Goal: Information Seeking & Learning: Learn about a topic

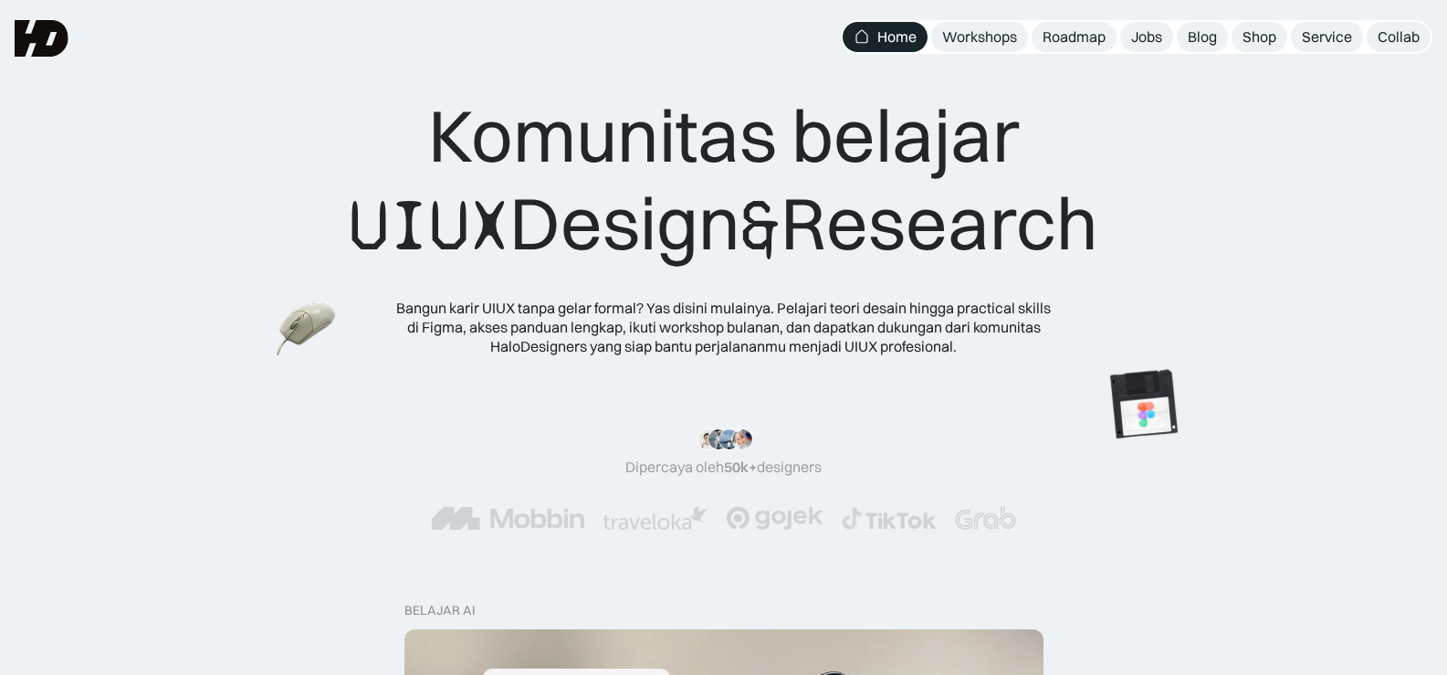
click at [1007, 35] on div "Workshops" at bounding box center [979, 36] width 75 height 19
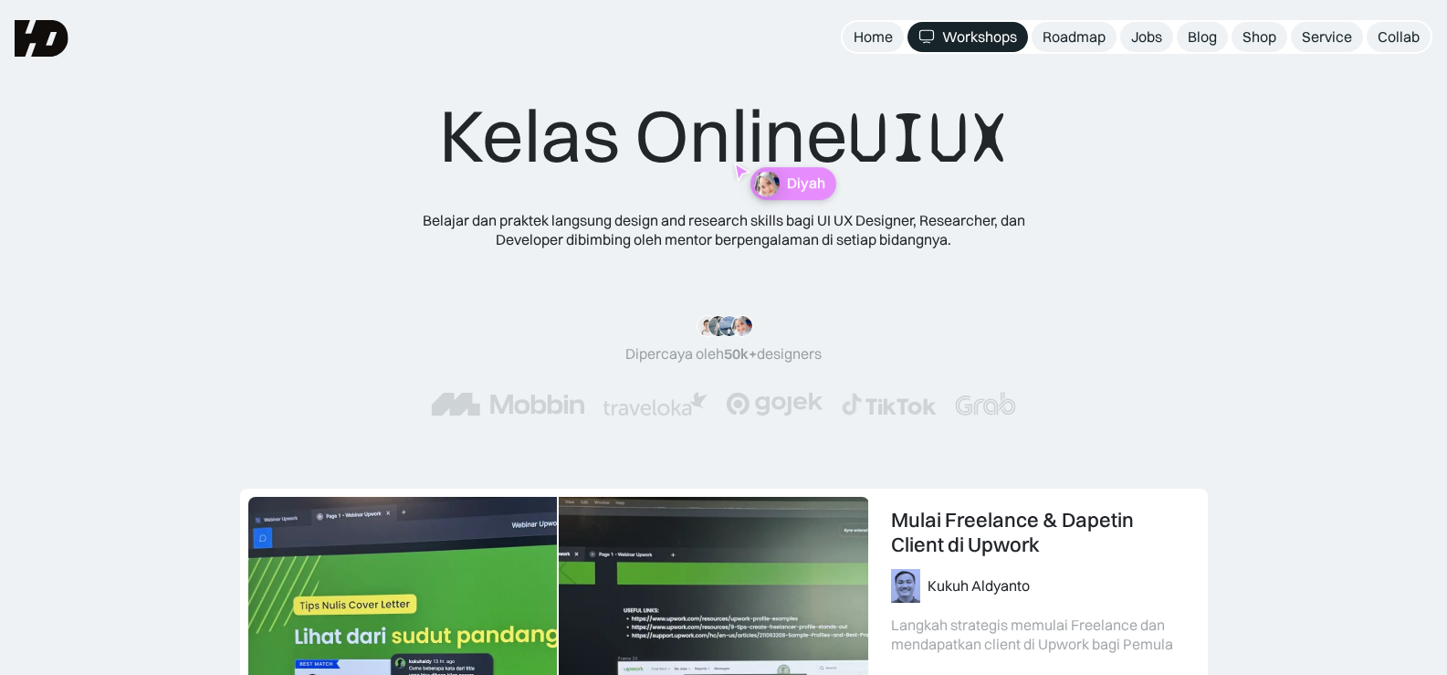
click at [1148, 395] on div "Kelas Online UIUX Belajar dan praktek langsung design and research skills bagi …" at bounding box center [723, 271] width 1301 height 361
click at [1148, 39] on div "Jobs" at bounding box center [1147, 36] width 31 height 19
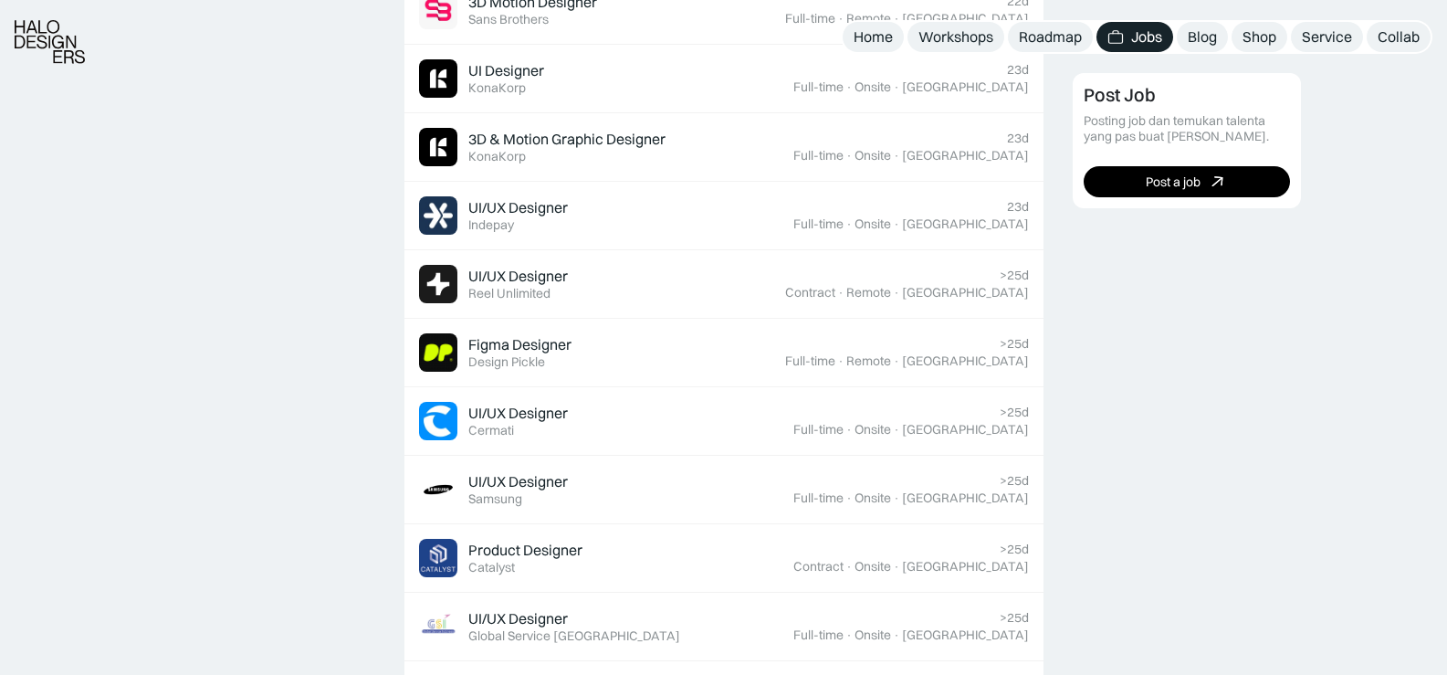
scroll to position [731, 0]
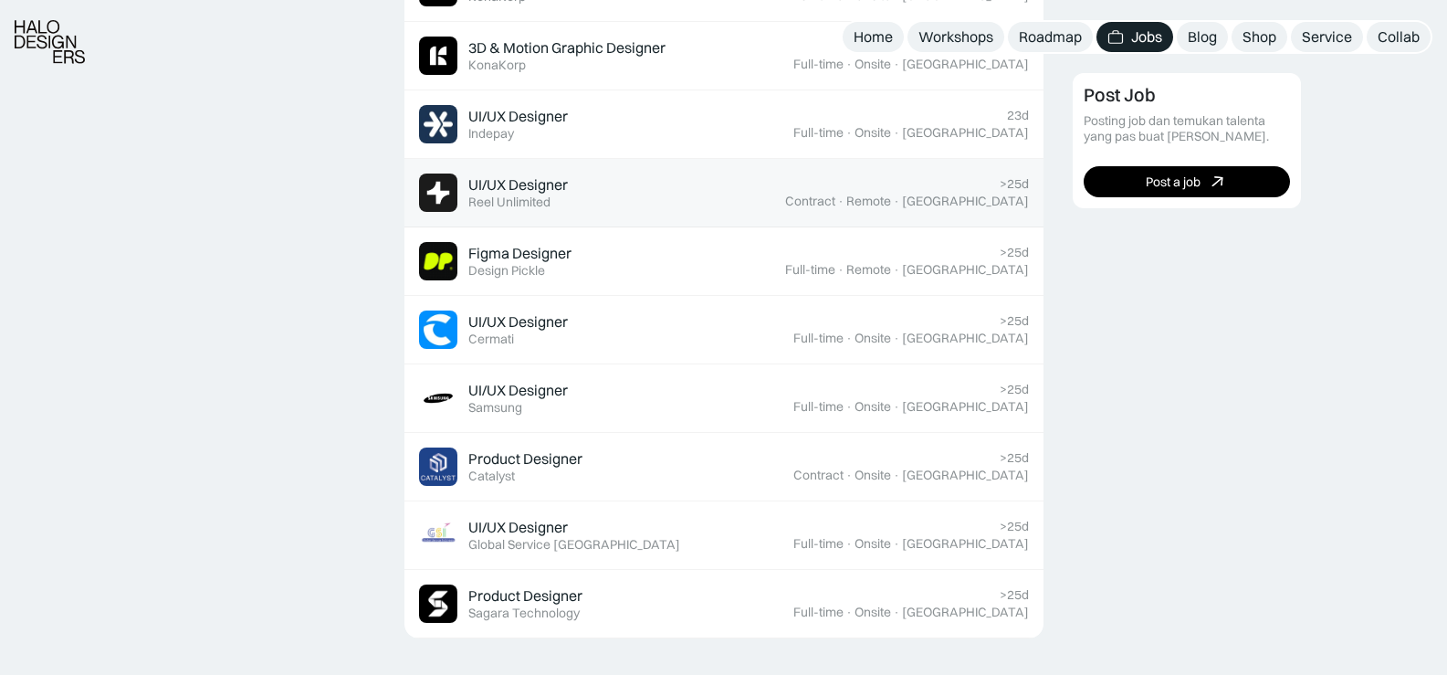
click at [891, 195] on div "Remote" at bounding box center [869, 202] width 45 height 16
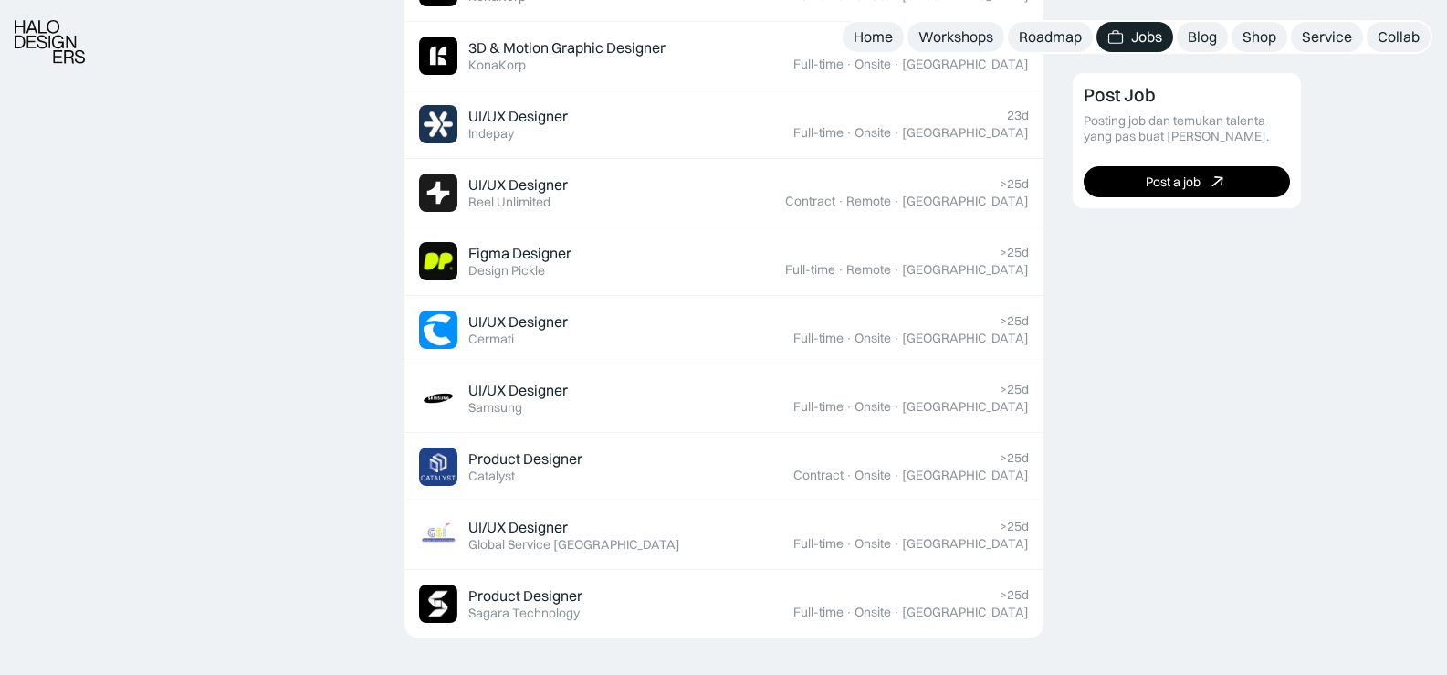
click at [1224, 425] on div "Post Job Posting job dan temukan talenta yang pas buat timmu. Post a job" at bounding box center [1253, 613] width 361 height 1637
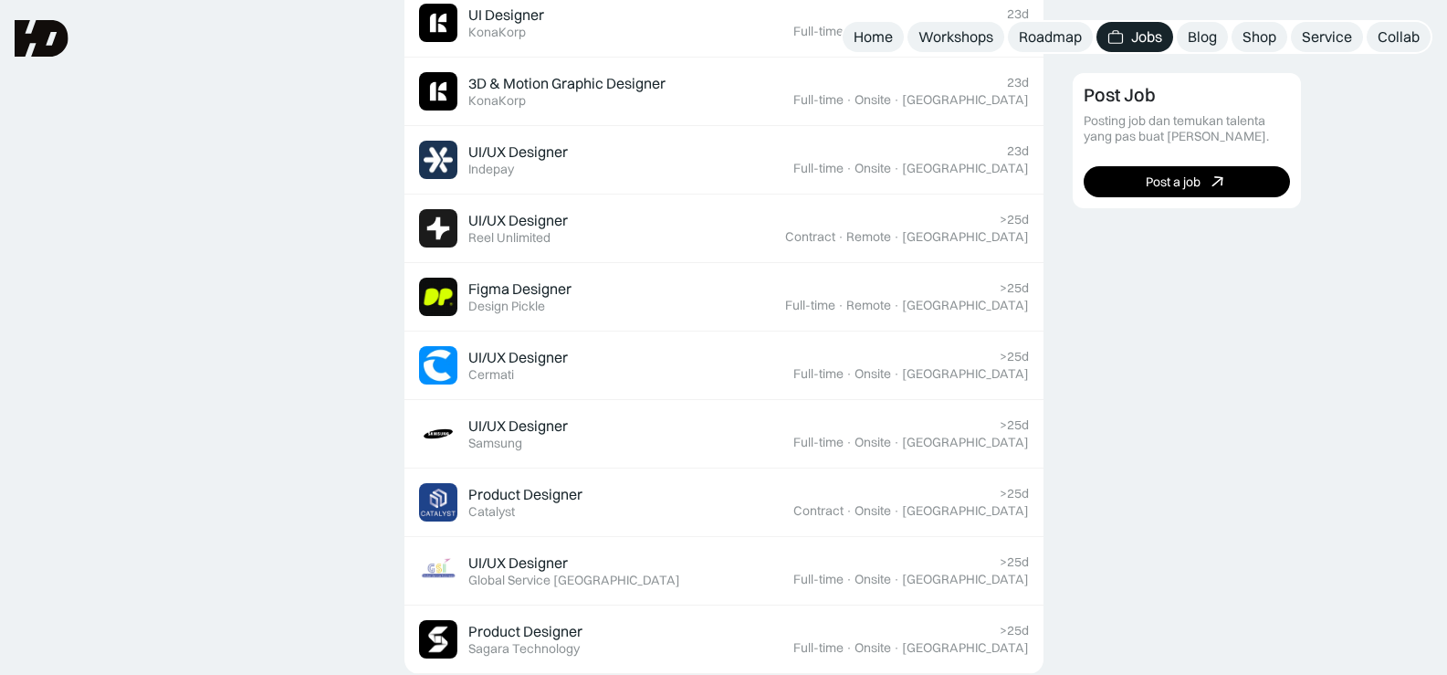
scroll to position [604, 0]
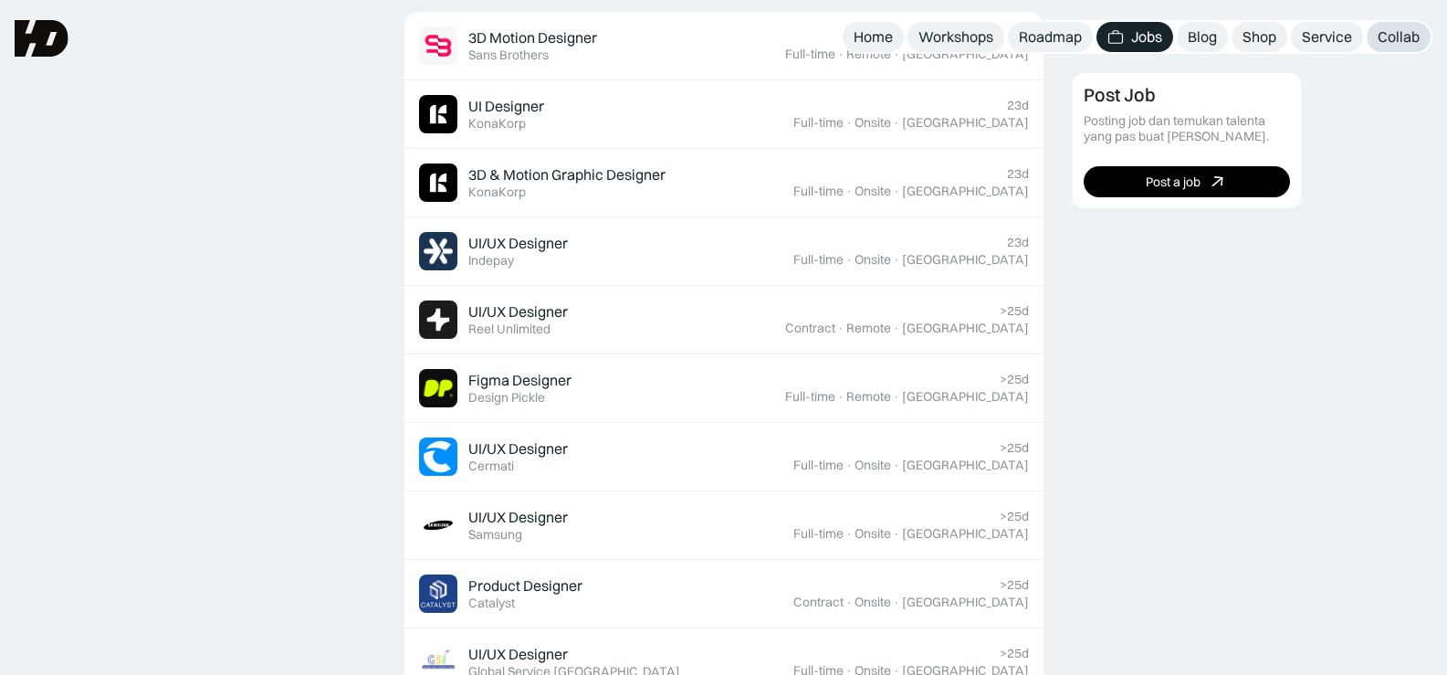
click at [1393, 37] on div "Collab" at bounding box center [1399, 36] width 42 height 19
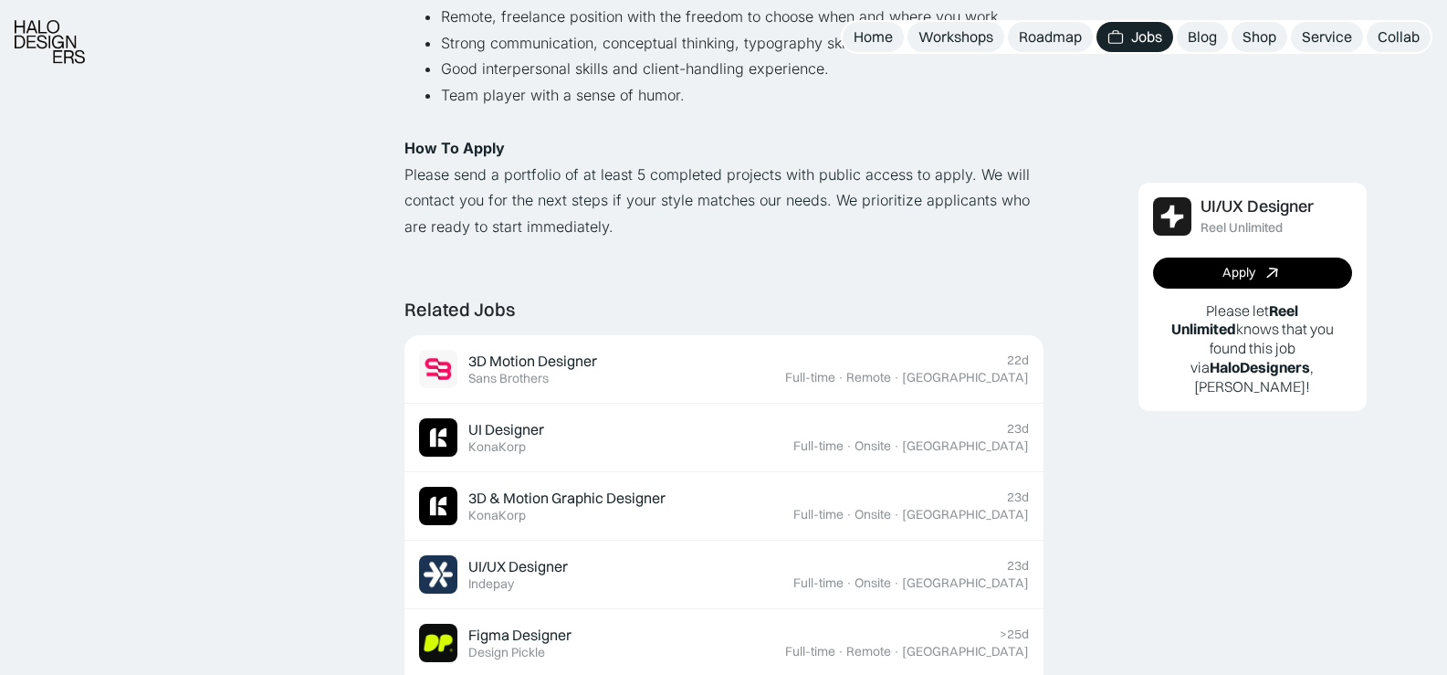
scroll to position [1279, 0]
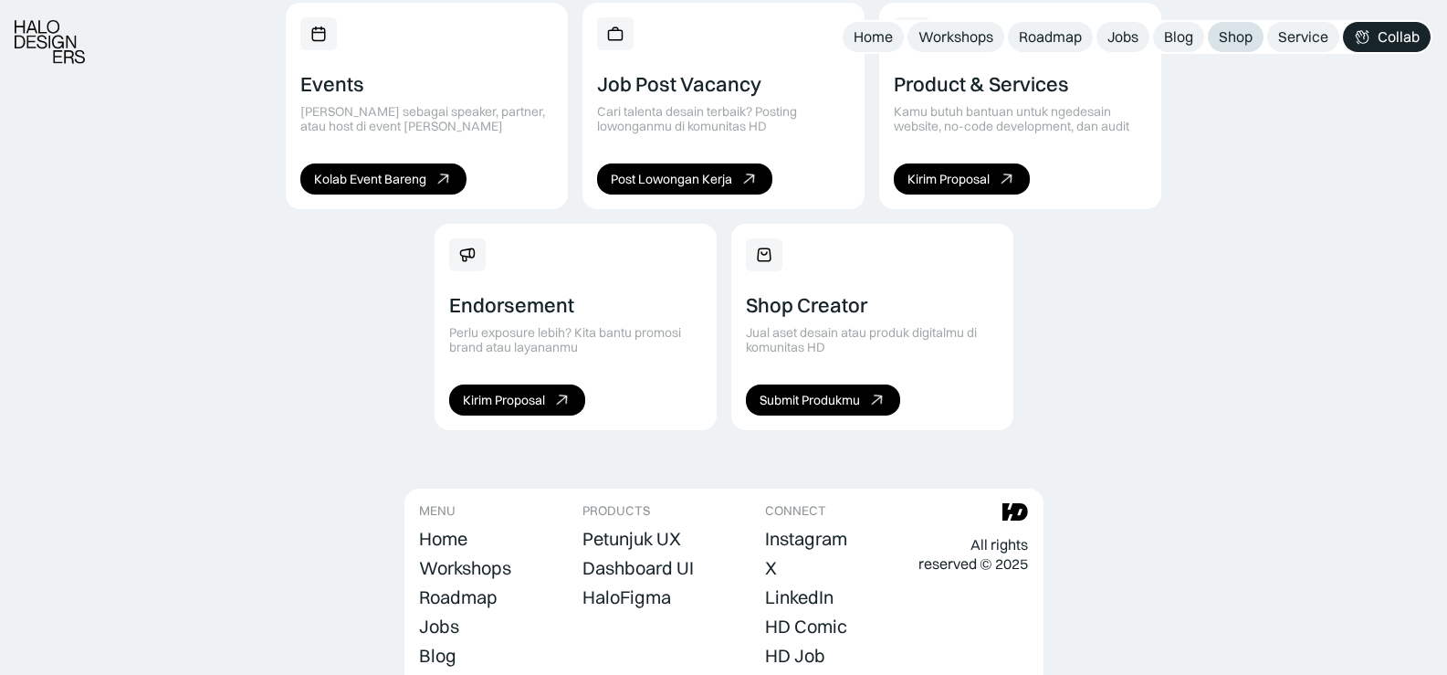
scroll to position [1416, 0]
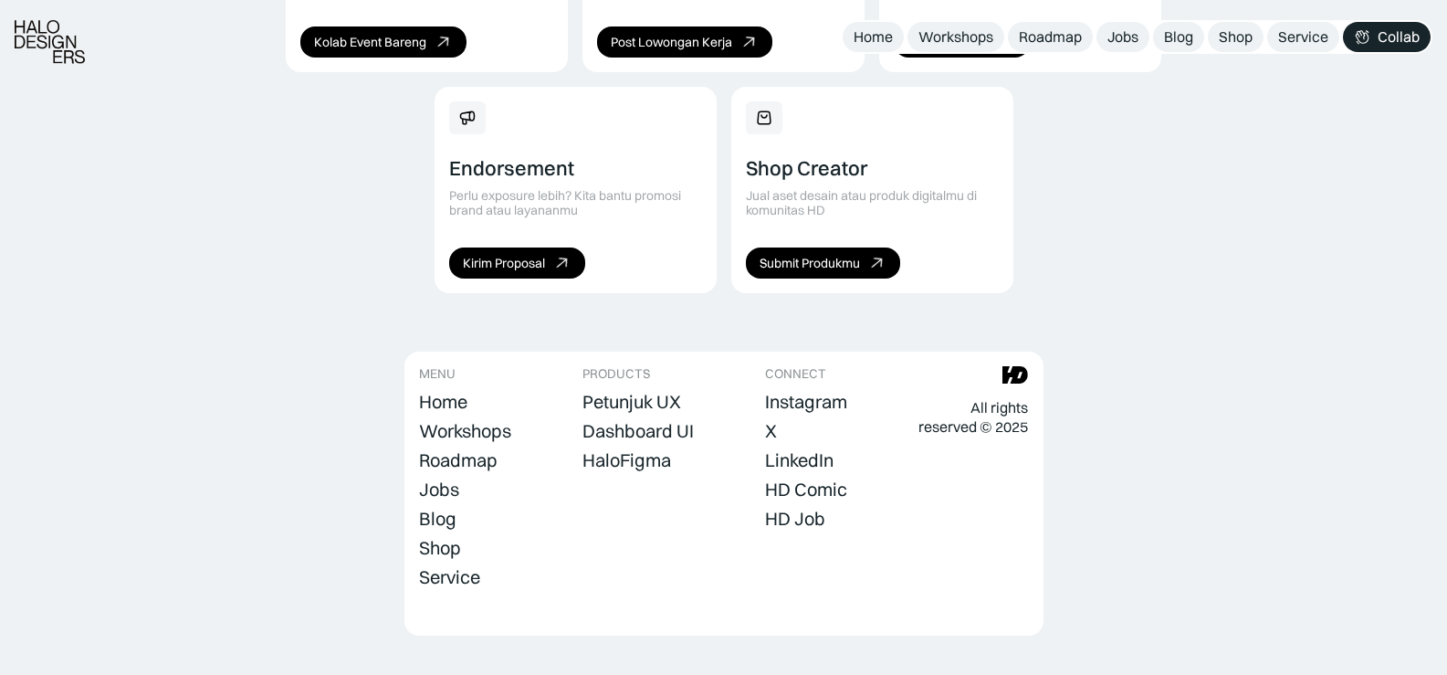
click at [26, 37] on img at bounding box center [50, 42] width 70 height 44
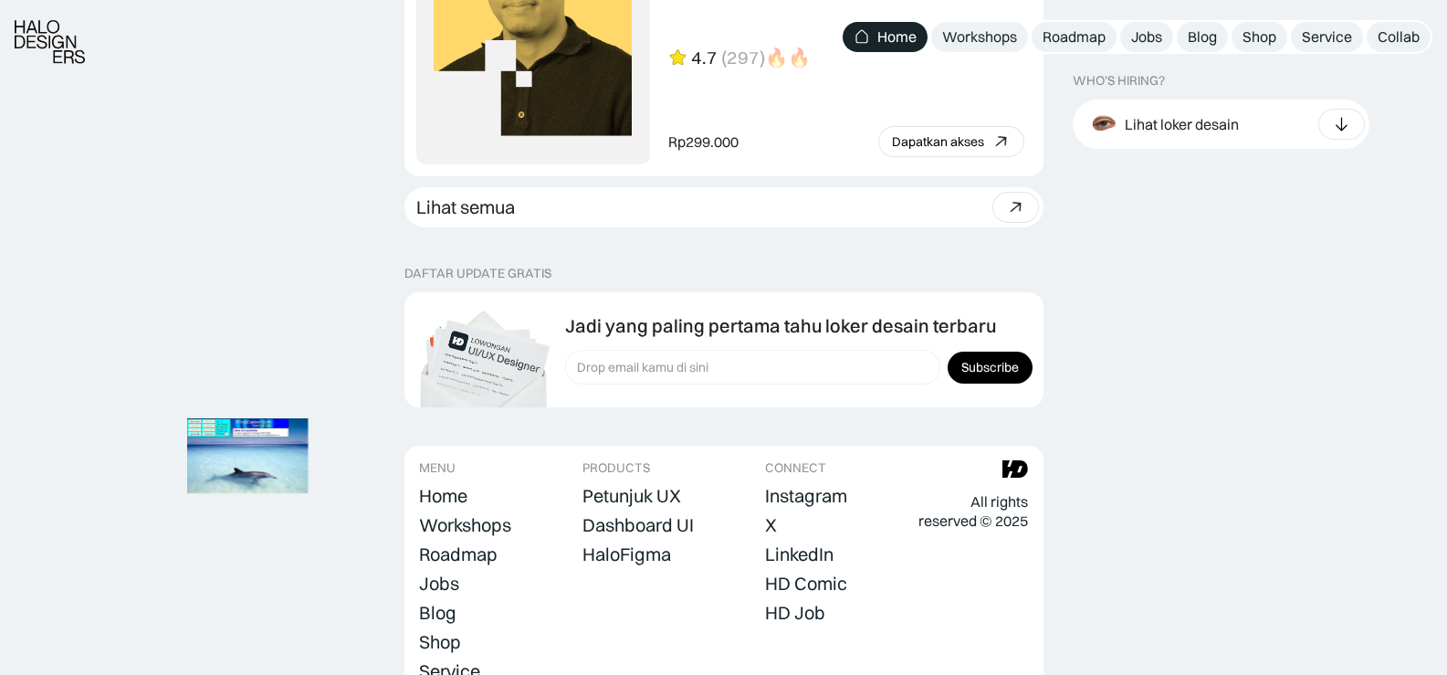
scroll to position [5242, 0]
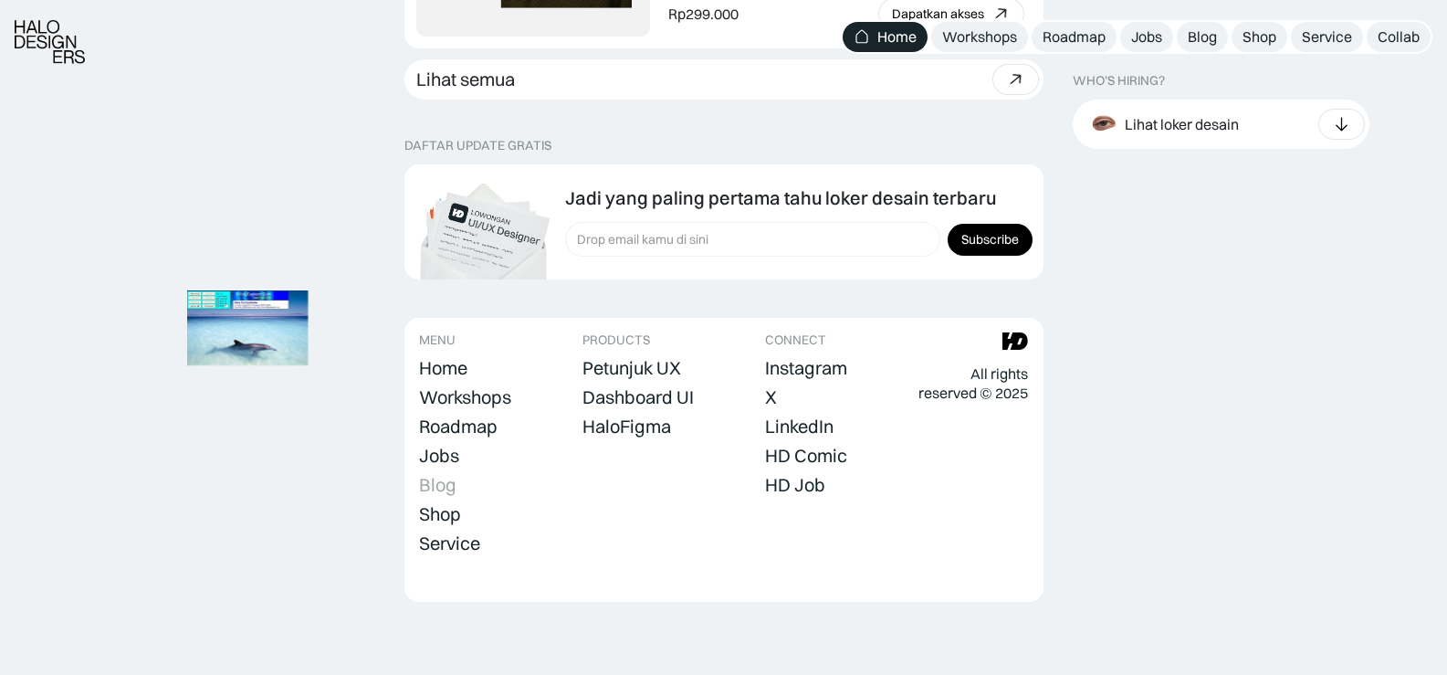
click at [441, 481] on div "Blog" at bounding box center [437, 485] width 37 height 22
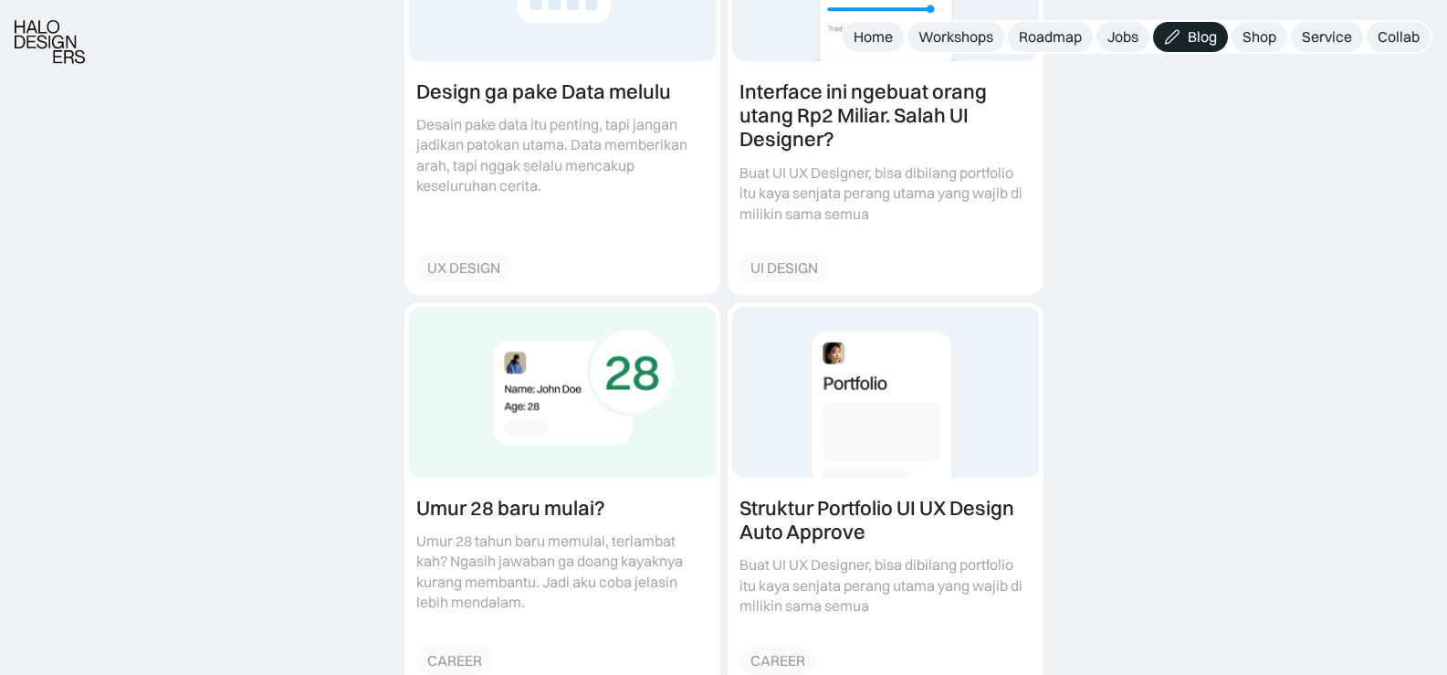
scroll to position [1005, 0]
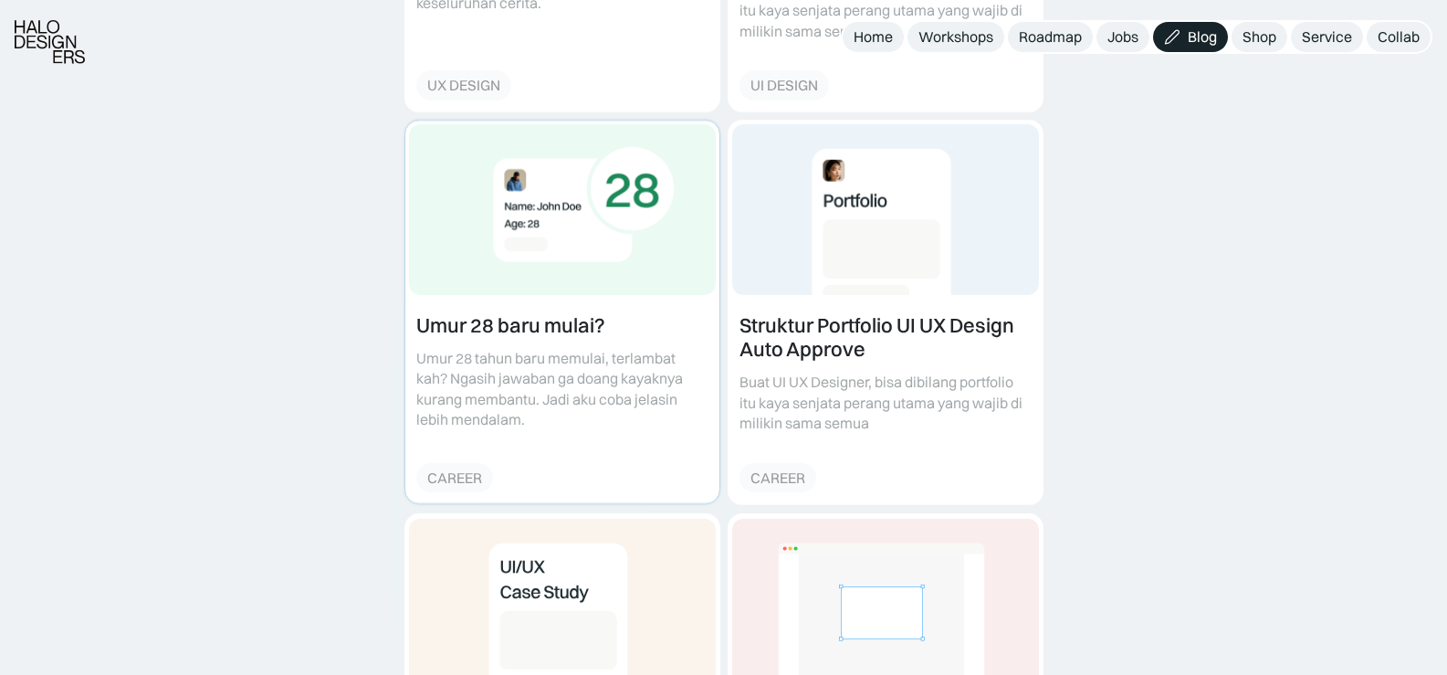
click at [555, 269] on link at bounding box center [562, 313] width 314 height 384
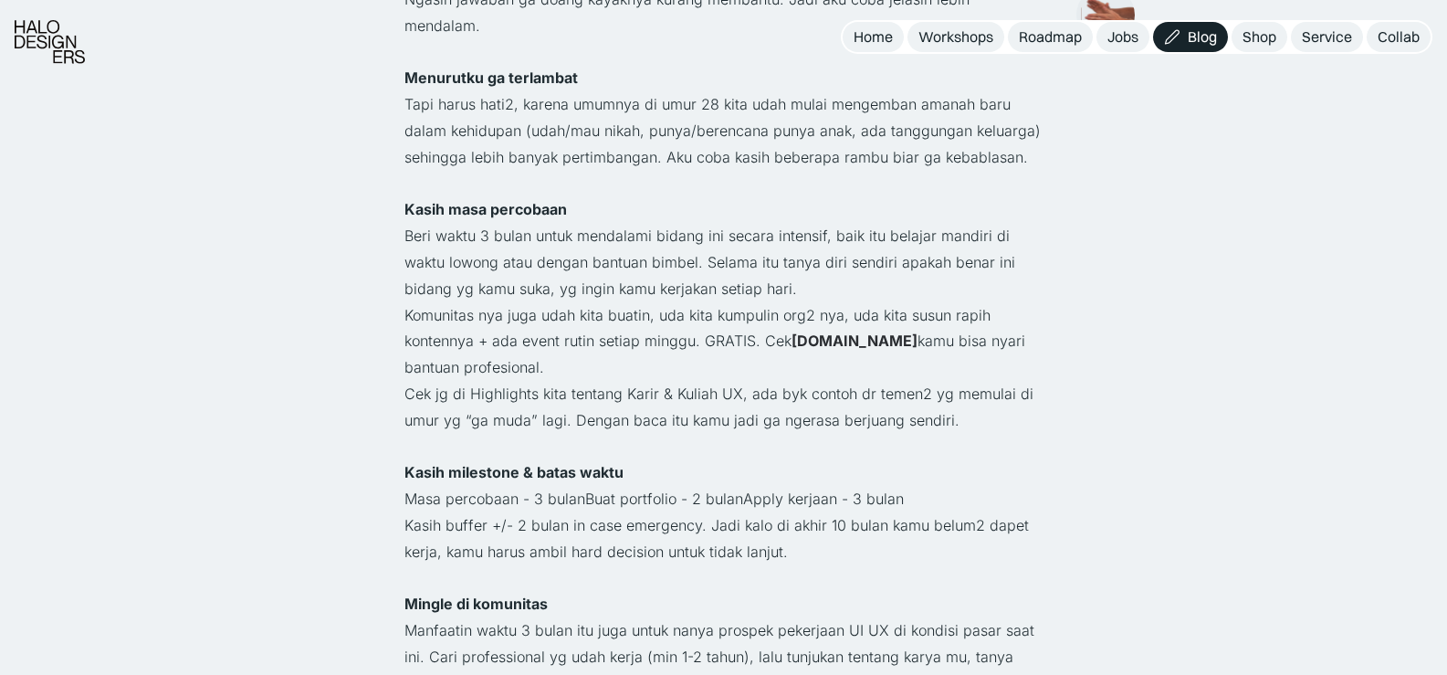
scroll to position [913, 0]
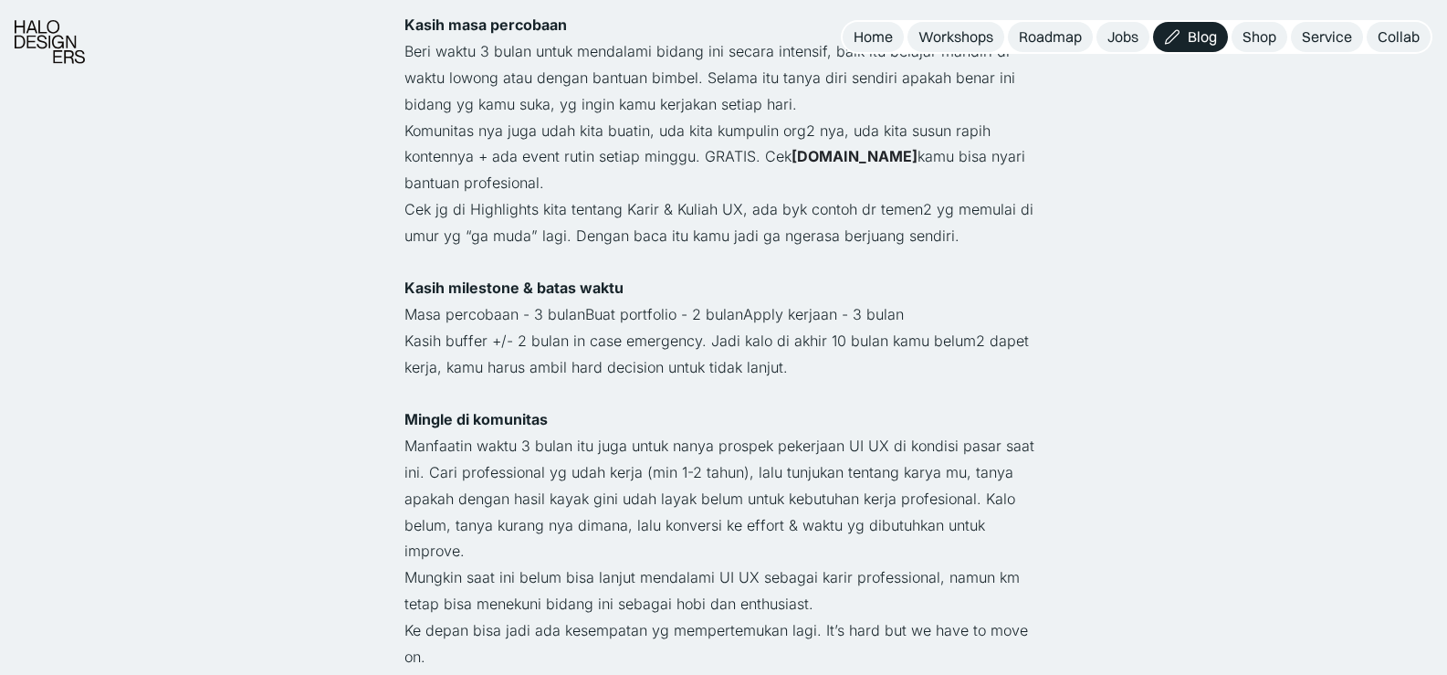
click at [894, 147] on strong "[DOMAIN_NAME]" at bounding box center [855, 156] width 126 height 18
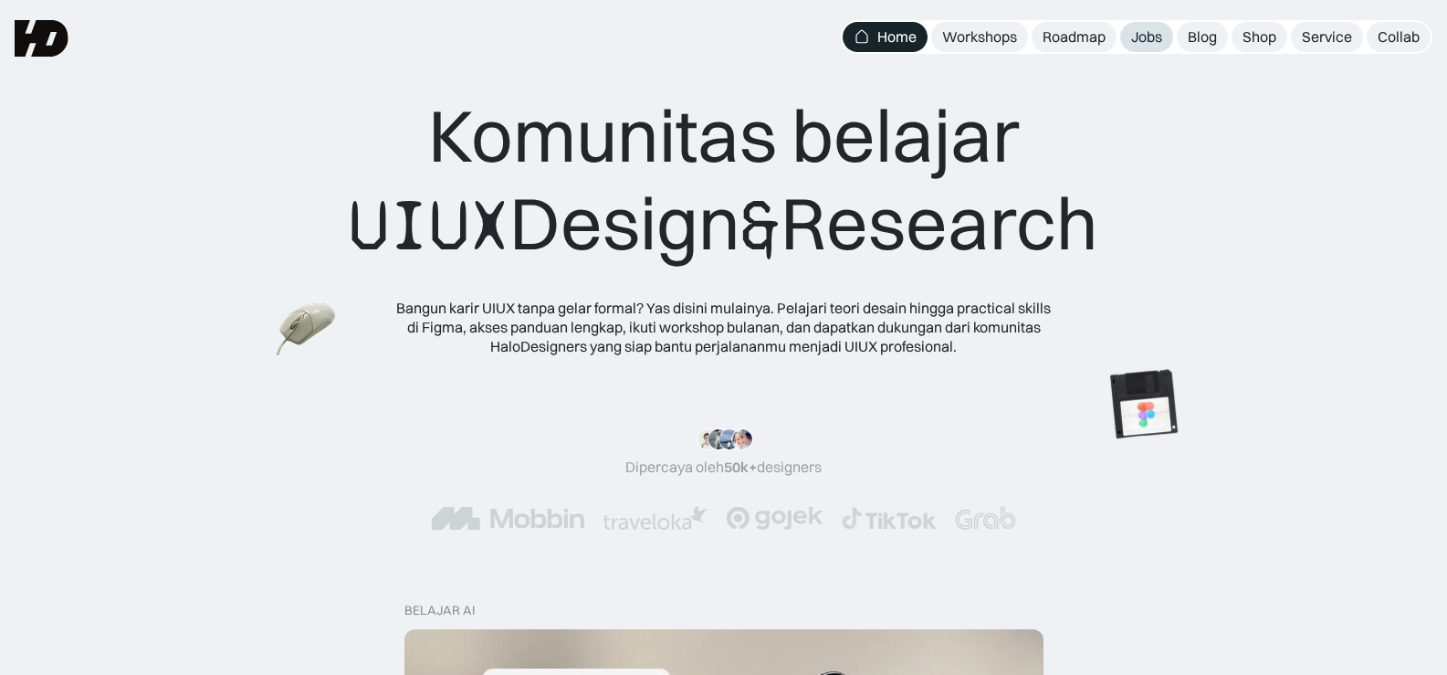
click at [1153, 46] on div "Jobs" at bounding box center [1147, 36] width 31 height 19
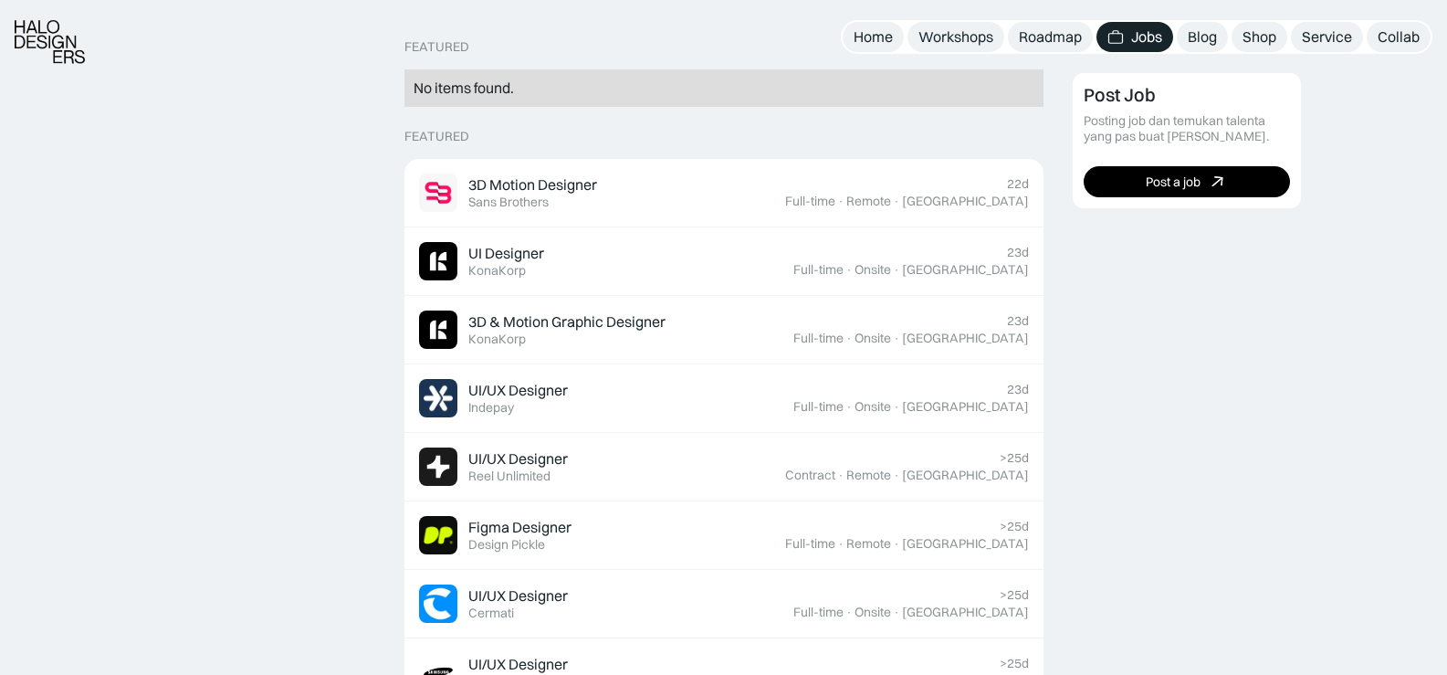
scroll to position [639, 0]
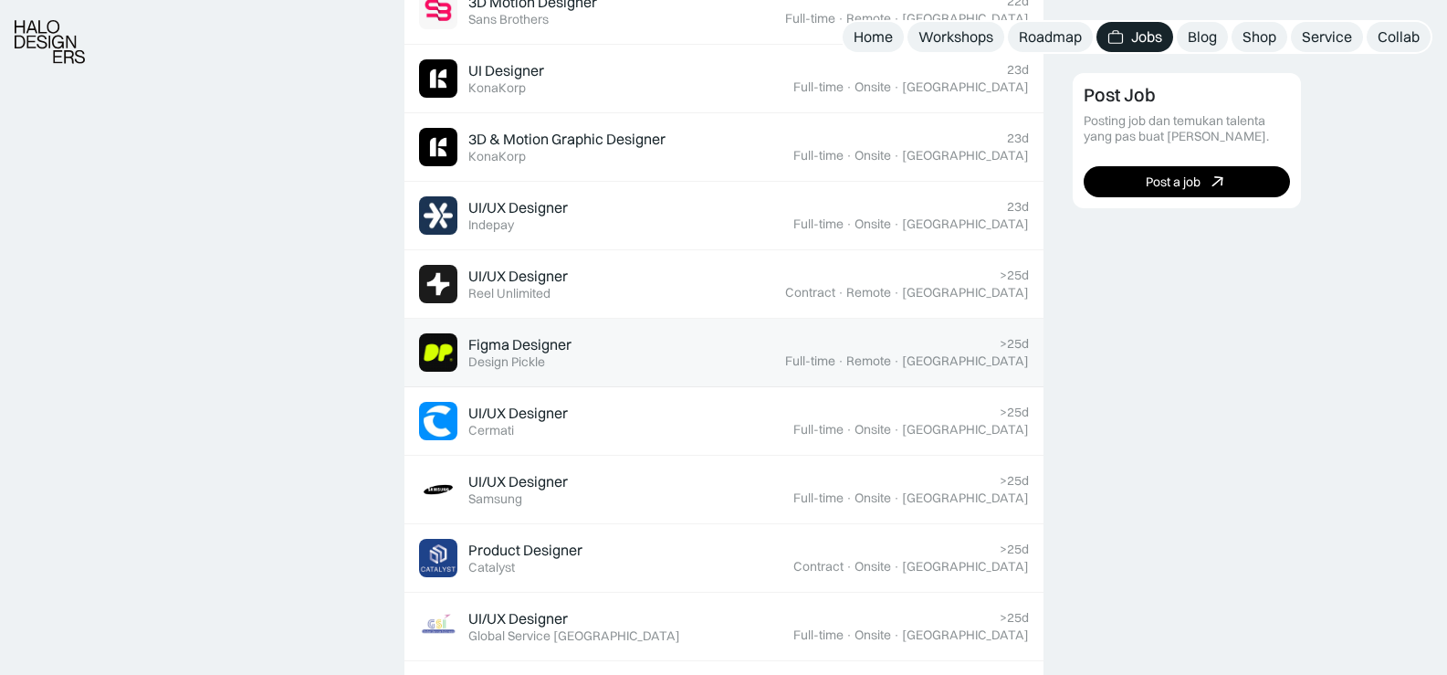
click at [868, 374] on link "Figma Designer Featured Design Pickle >25d Full-time · Remote · Indonesia" at bounding box center [724, 353] width 639 height 68
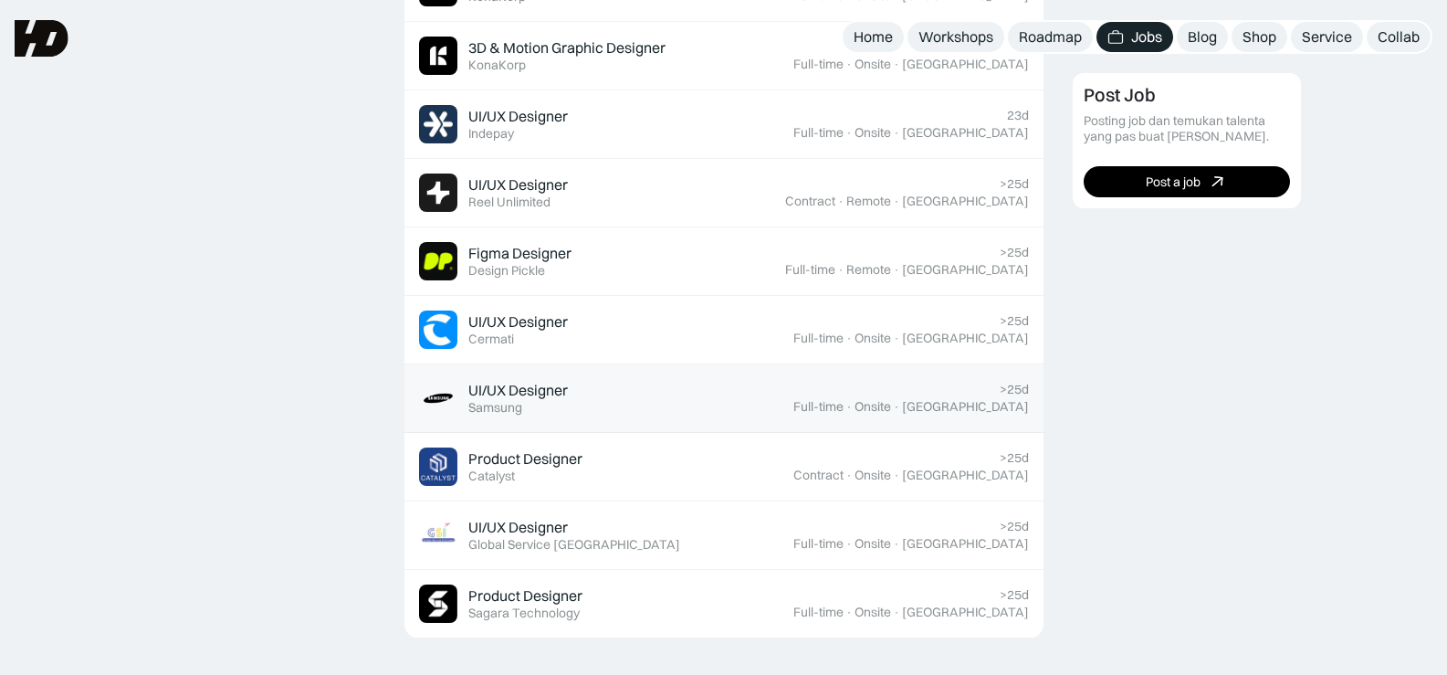
scroll to position [639, 0]
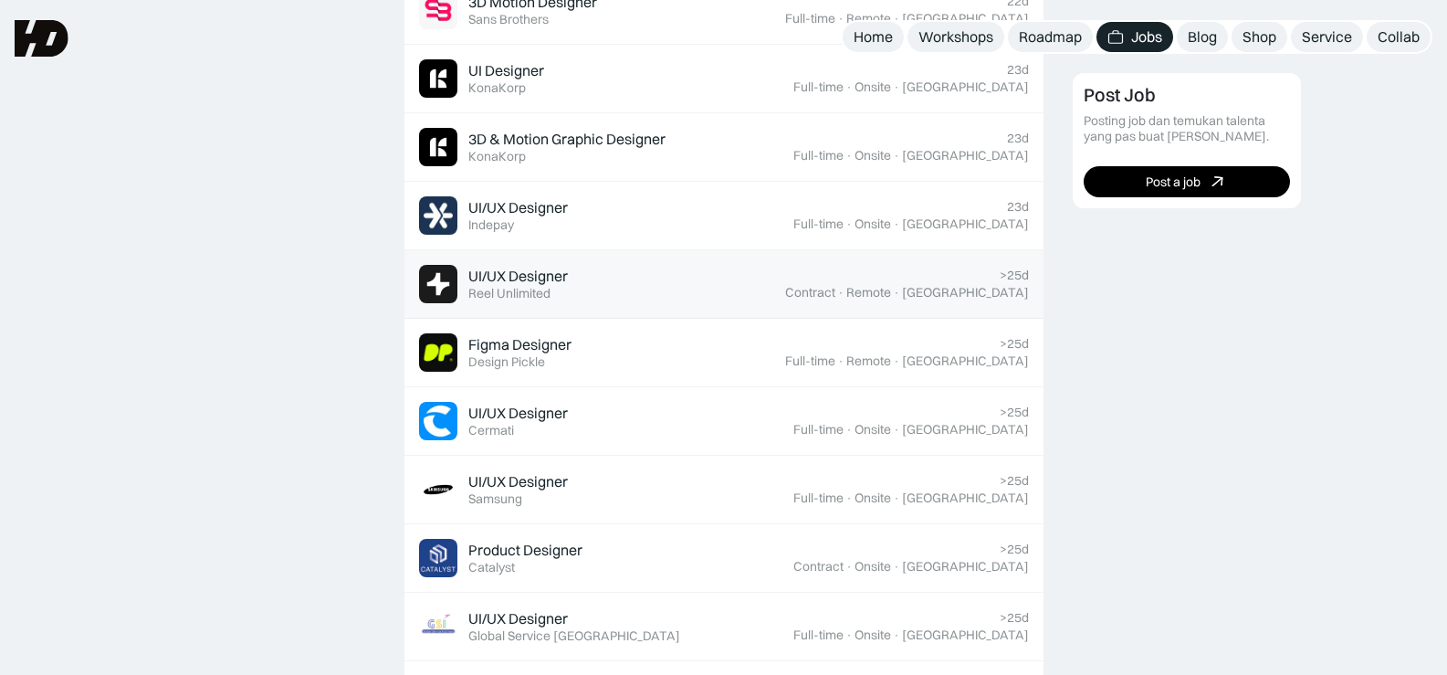
click at [539, 276] on div "UI/UX Designer" at bounding box center [518, 276] width 100 height 19
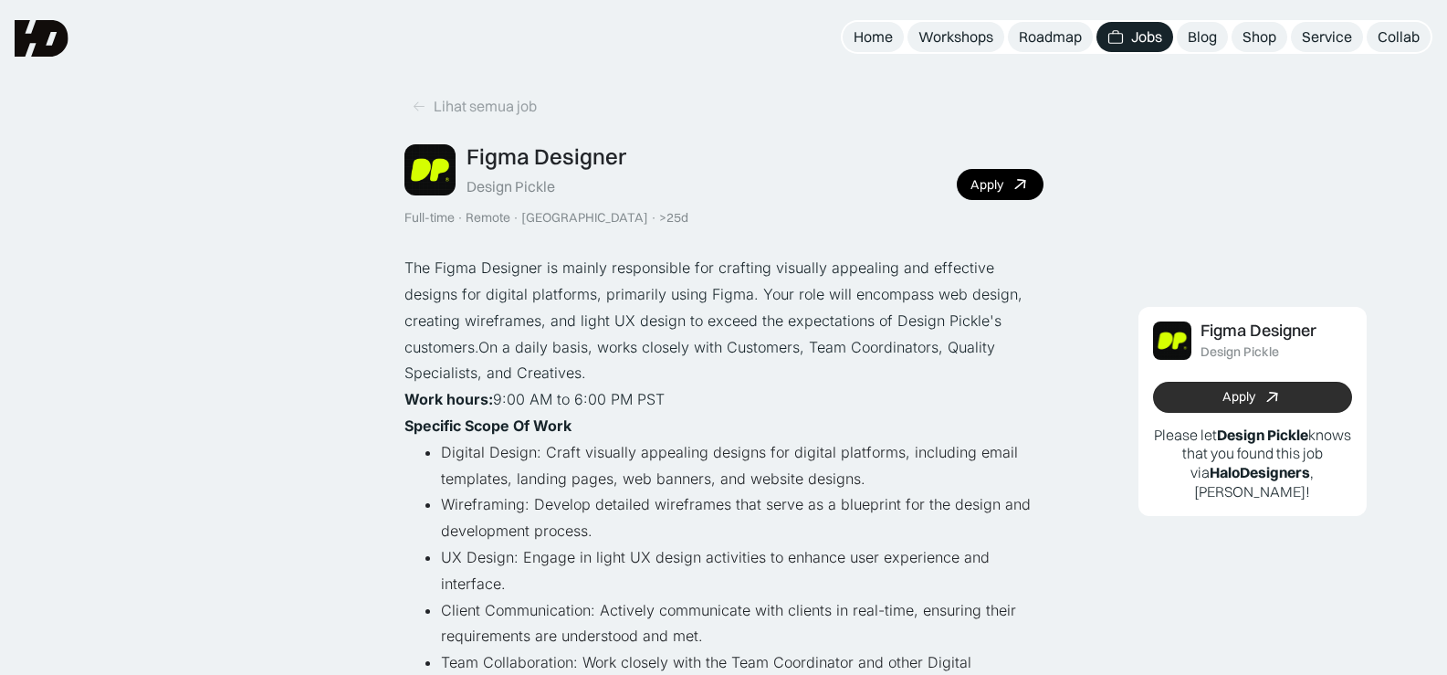
click at [1225, 387] on link "Apply" at bounding box center [1252, 397] width 199 height 31
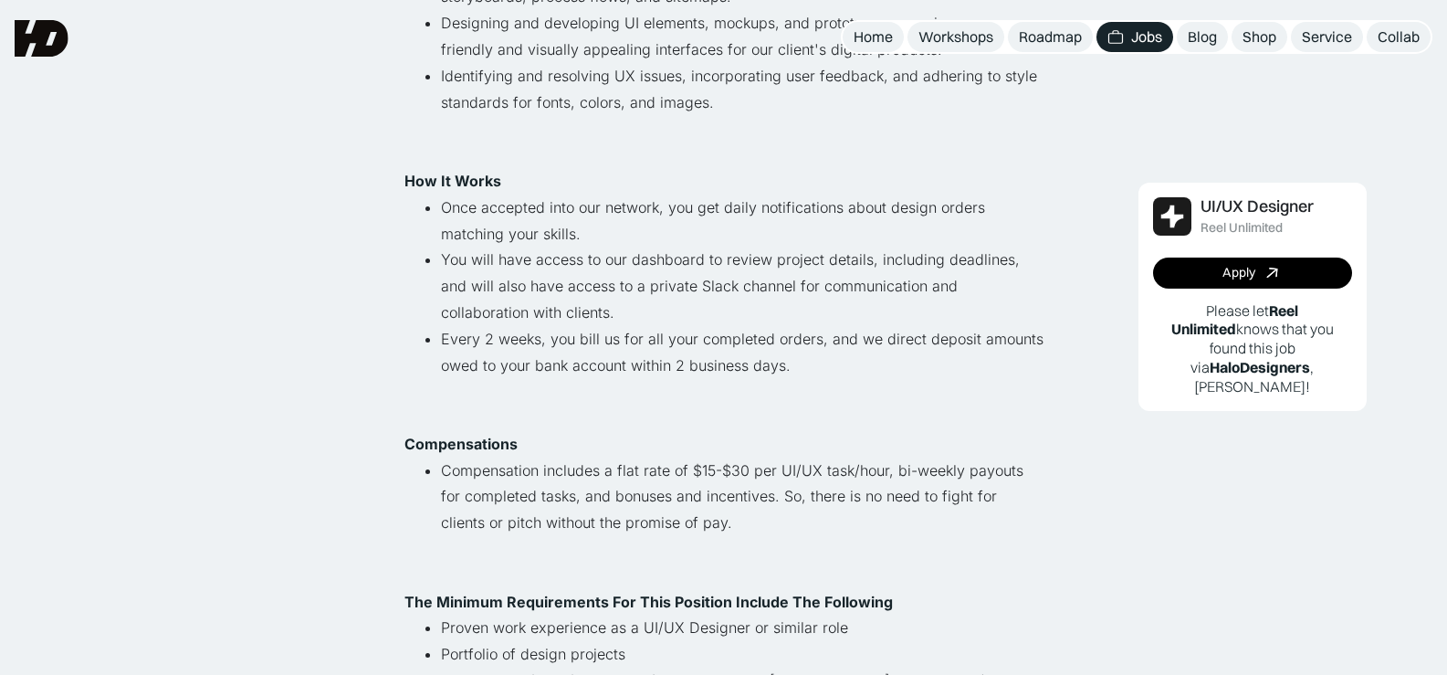
scroll to position [91, 0]
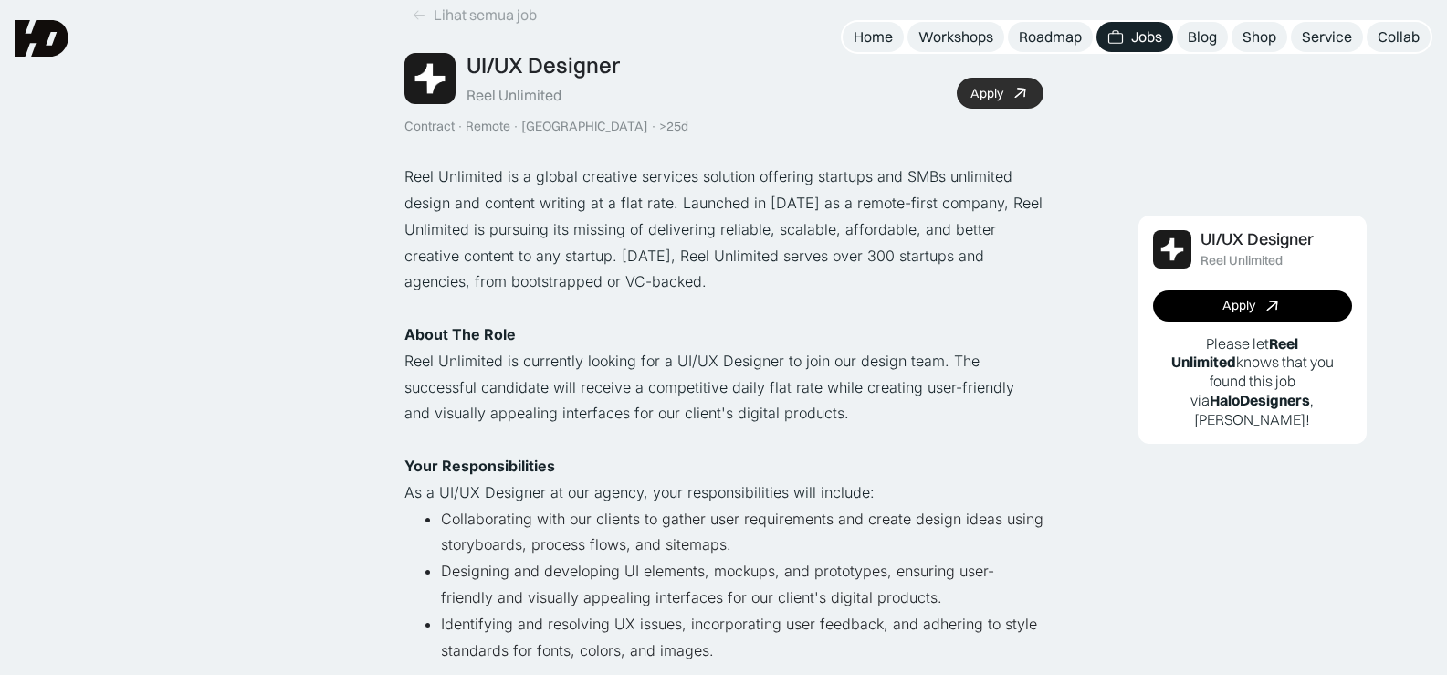
click at [994, 95] on div "Apply" at bounding box center [987, 94] width 33 height 16
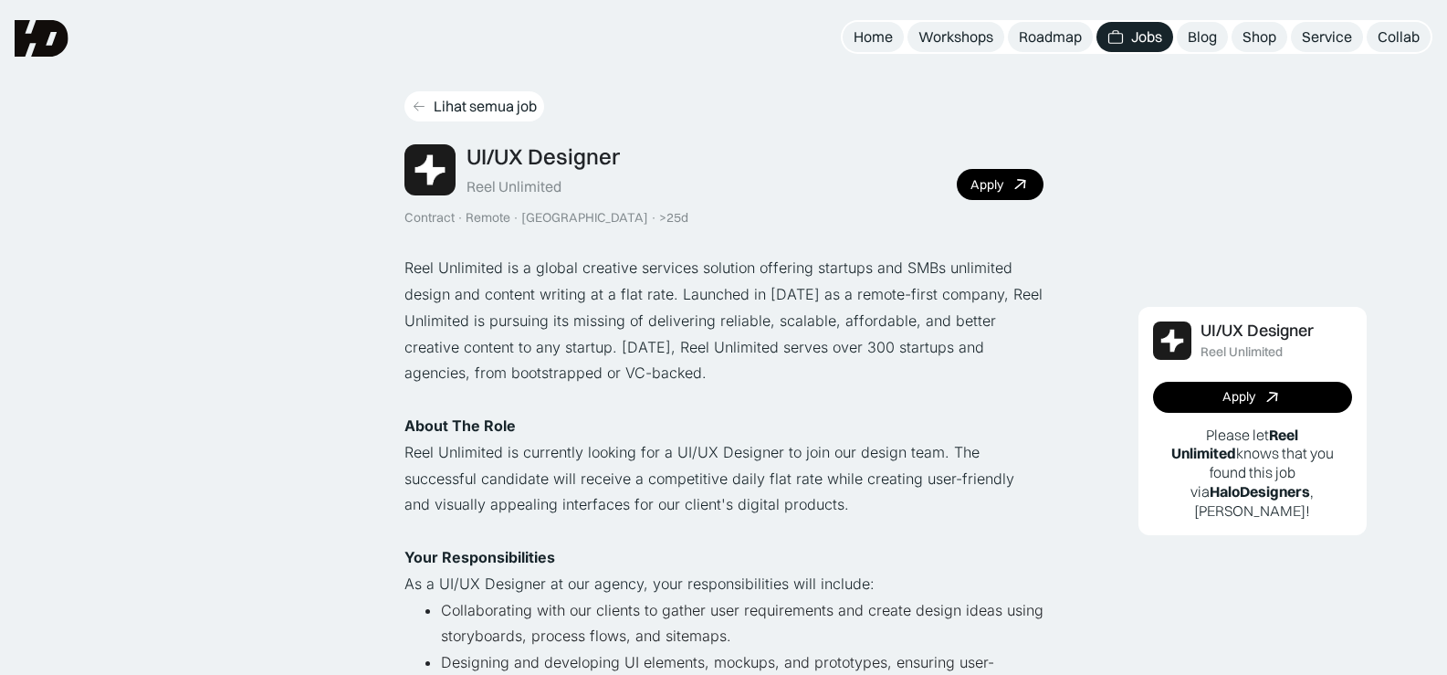
click at [421, 101] on icon at bounding box center [419, 107] width 15 height 16
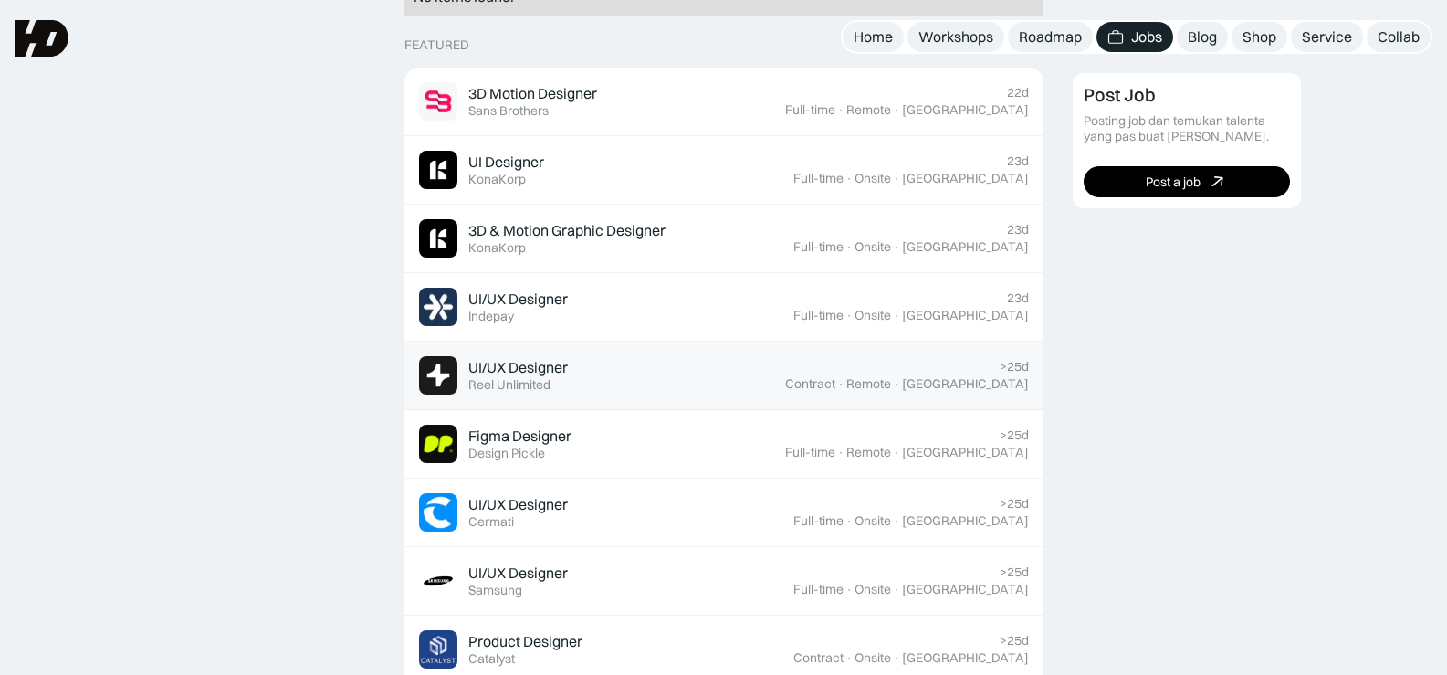
scroll to position [457, 0]
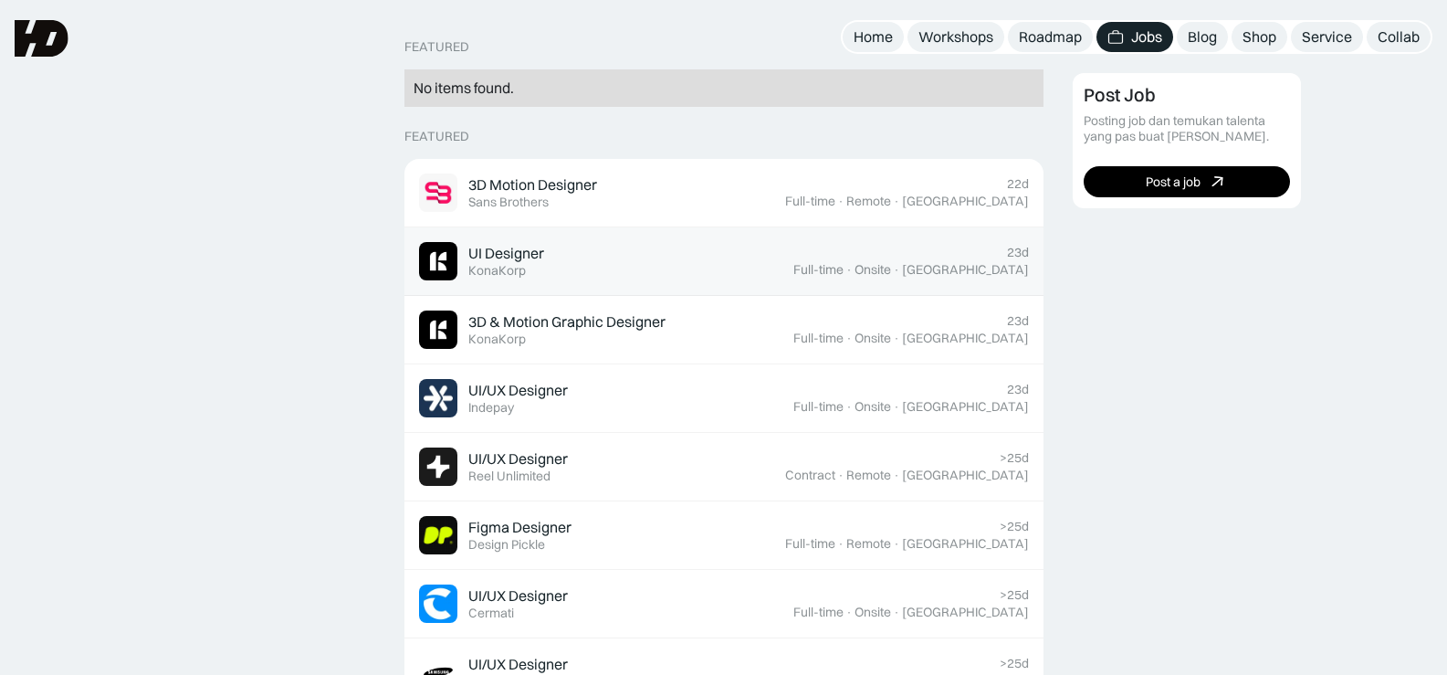
click at [506, 257] on div "UI Designer" at bounding box center [506, 253] width 76 height 19
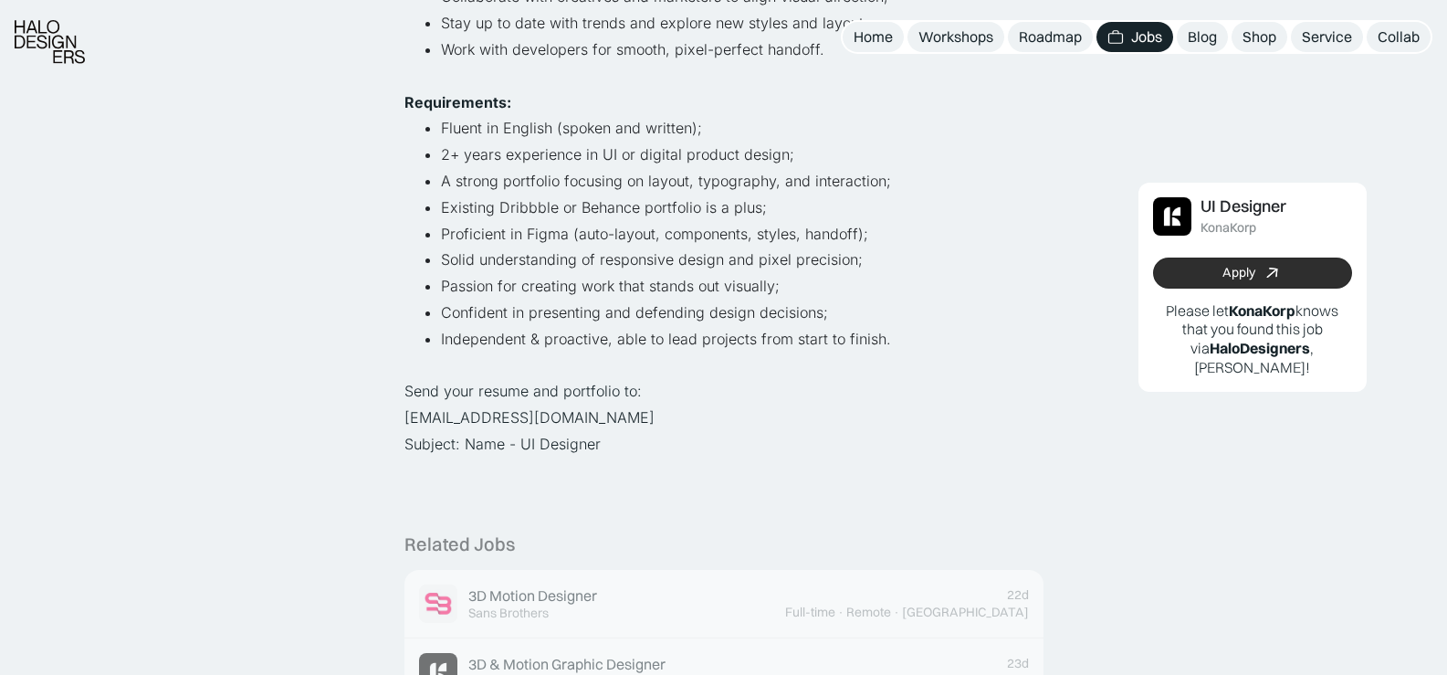
scroll to position [731, 0]
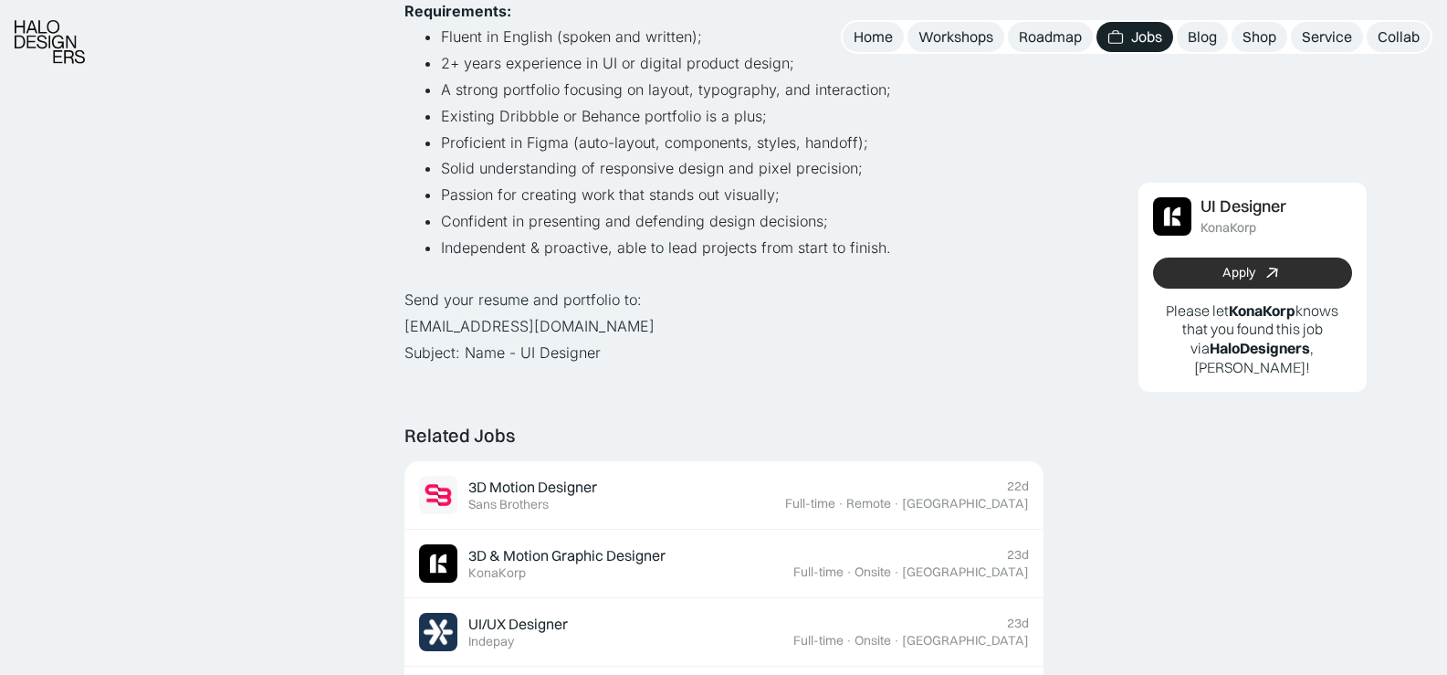
click at [1255, 270] on div "Apply" at bounding box center [1239, 274] width 33 height 16
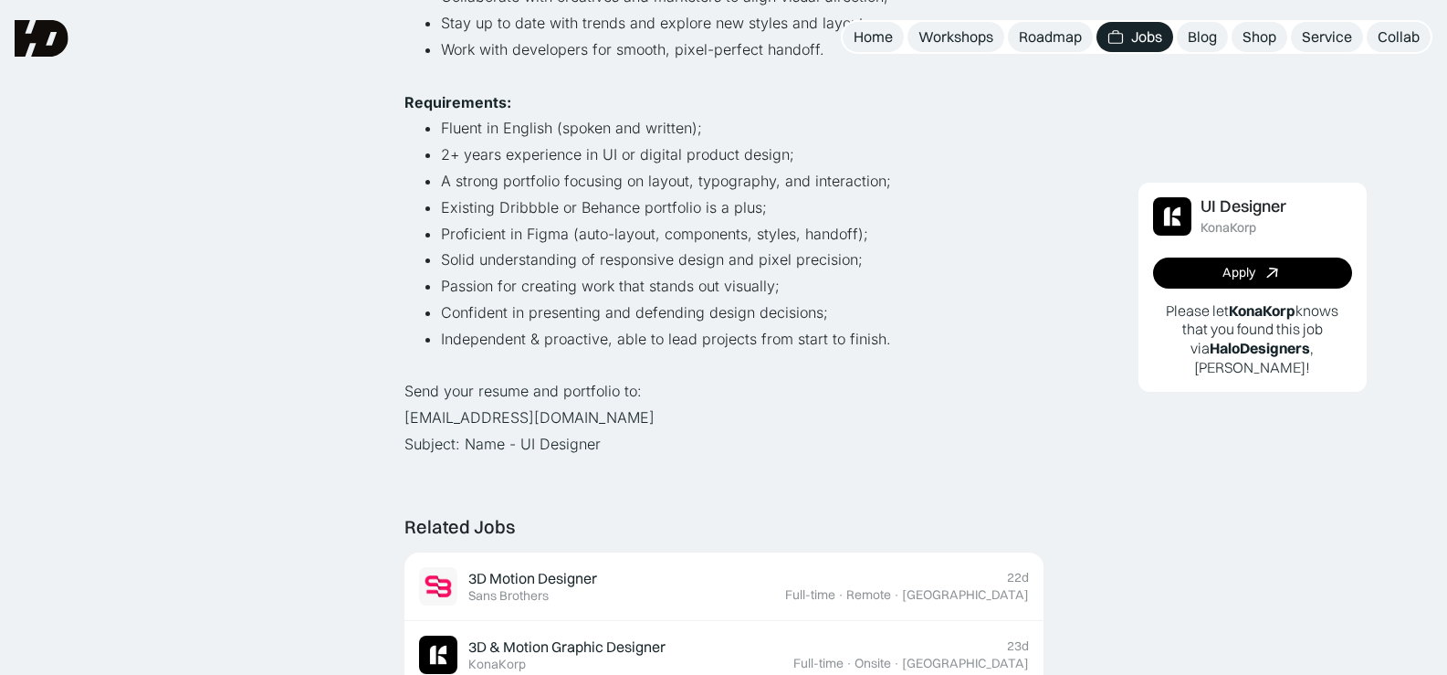
scroll to position [548, 0]
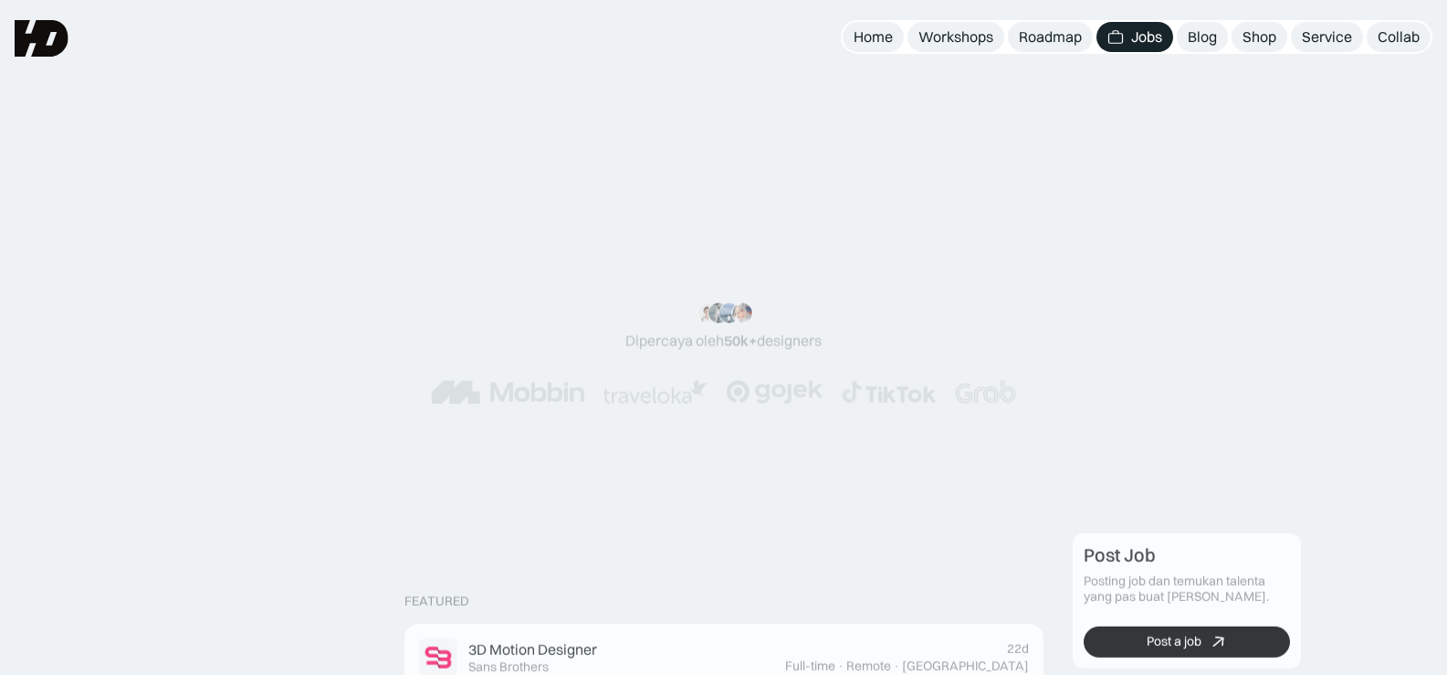
scroll to position [457, 0]
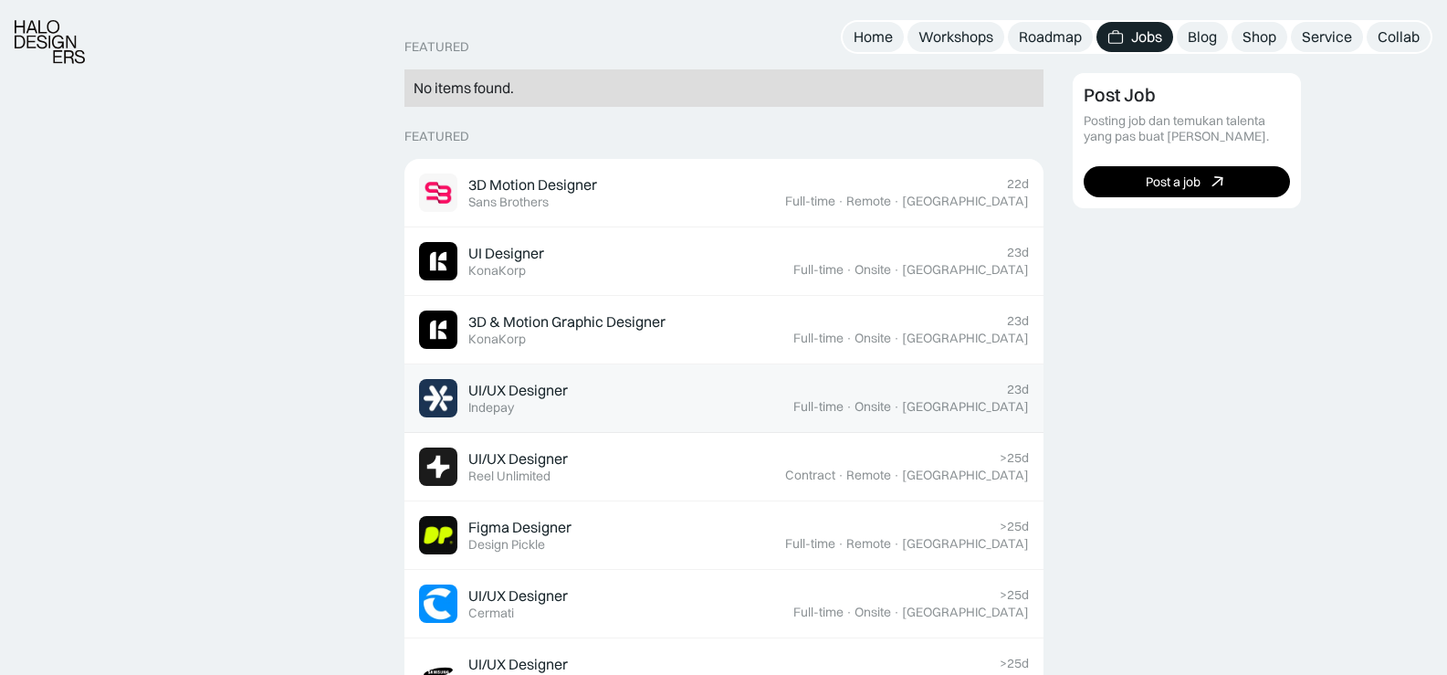
click at [515, 384] on div "UI/UX Designer" at bounding box center [518, 390] width 100 height 19
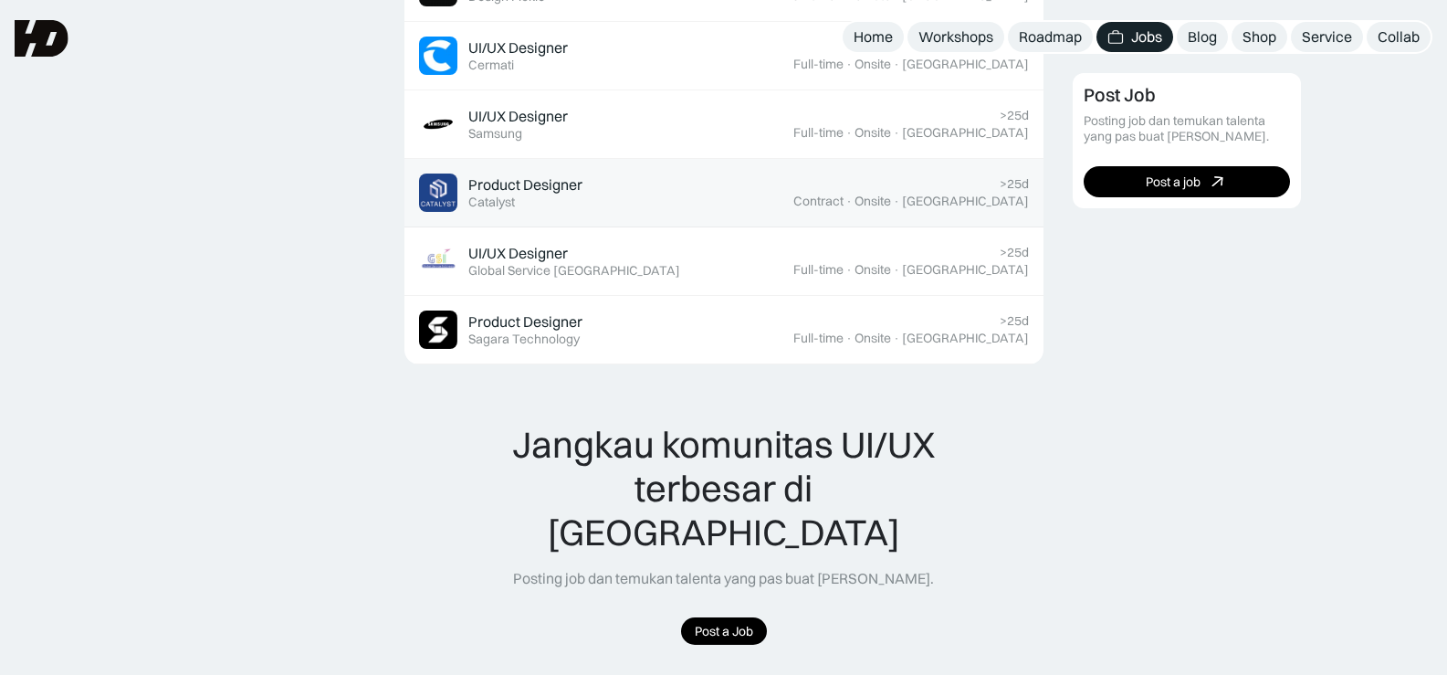
scroll to position [822, 0]
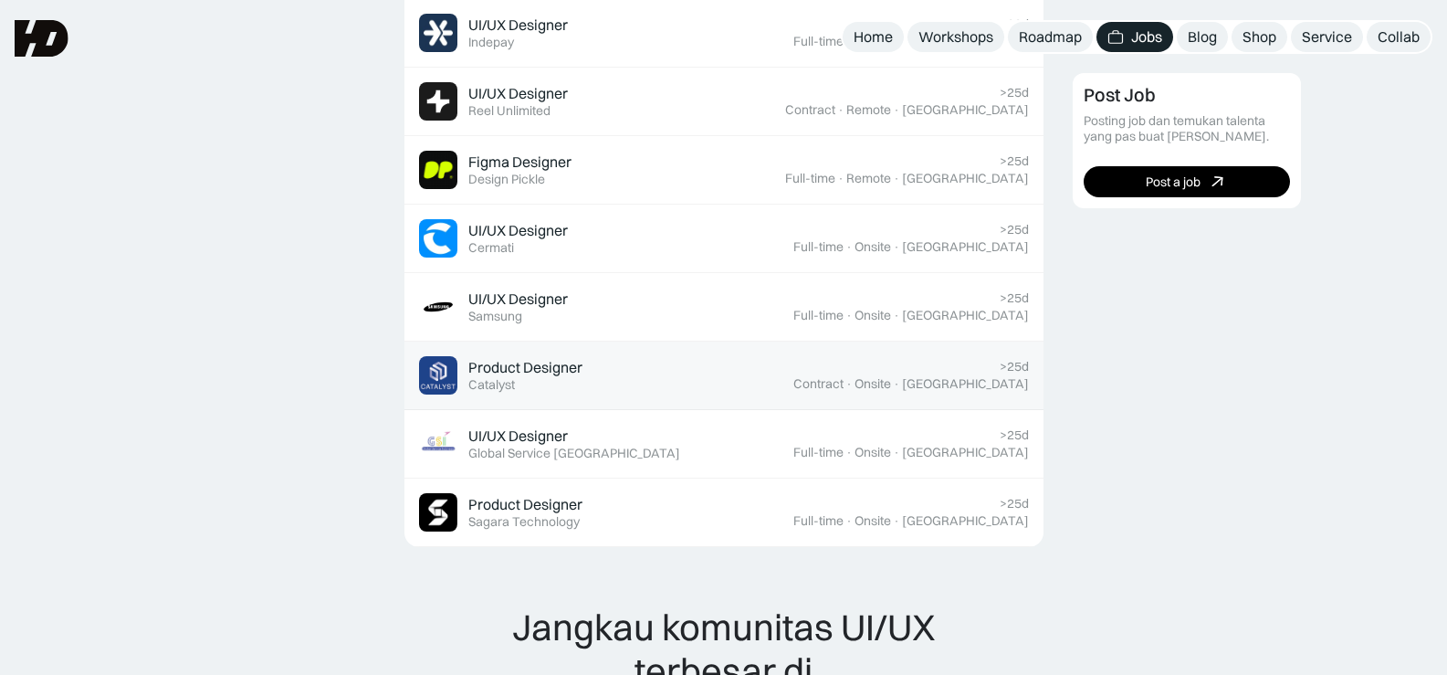
click at [526, 356] on div "Product Designer Featured Catalyst" at bounding box center [606, 375] width 374 height 38
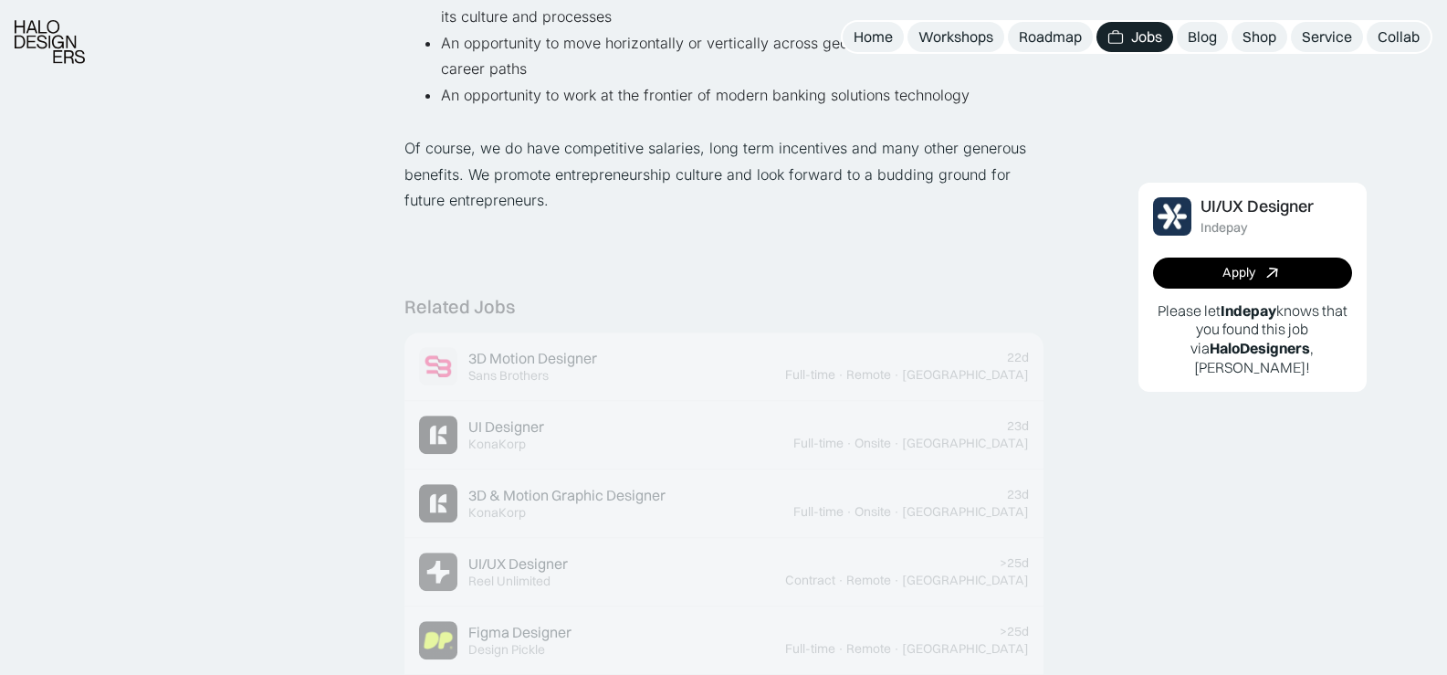
scroll to position [1644, 0]
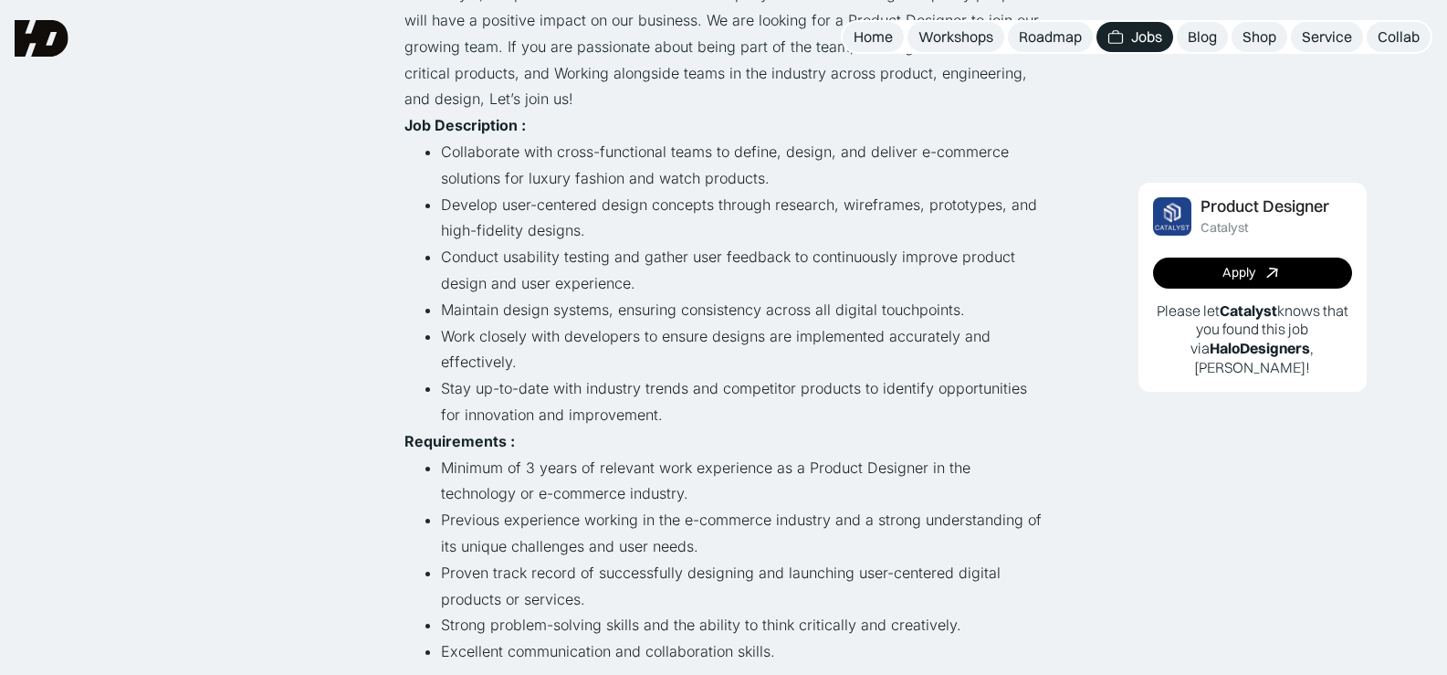
scroll to position [91, 0]
